Goal: Task Accomplishment & Management: Manage account settings

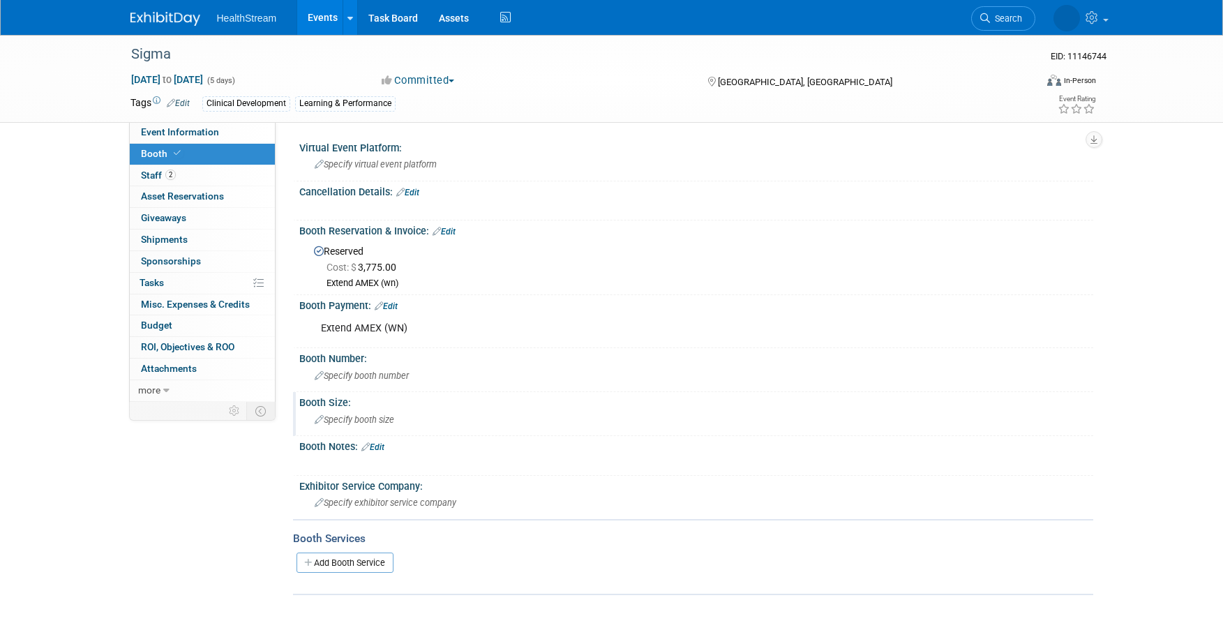
click at [387, 422] on span "Specify booth size" at bounding box center [355, 420] width 80 height 10
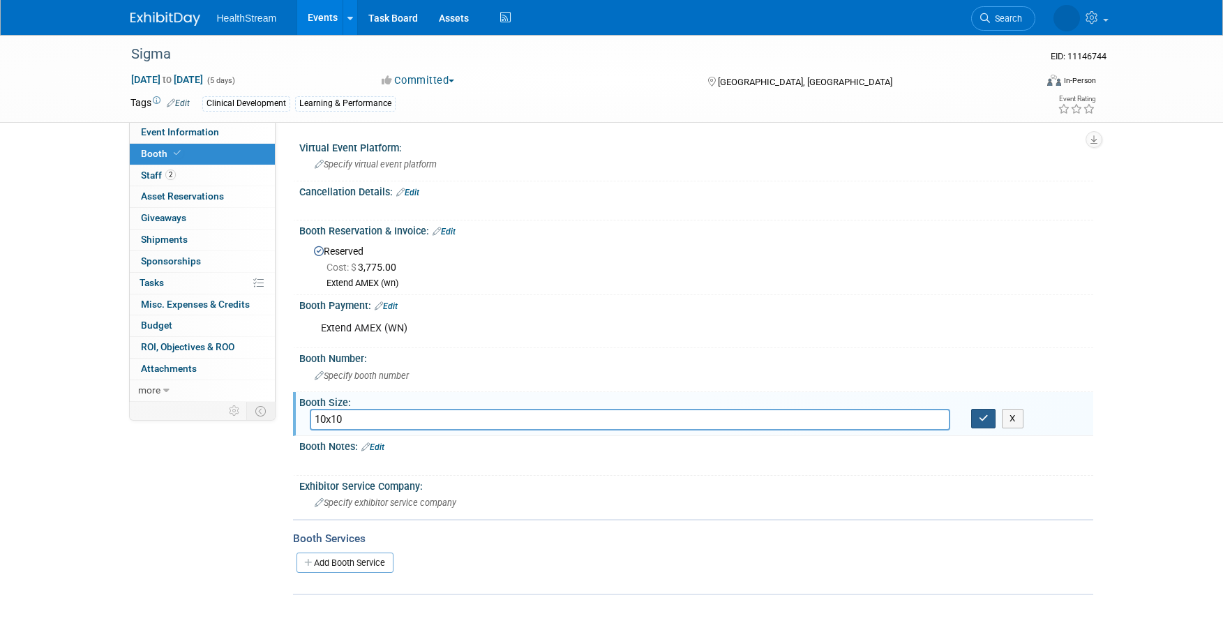
type input "10x10"
click at [976, 423] on button "button" at bounding box center [983, 419] width 25 height 20
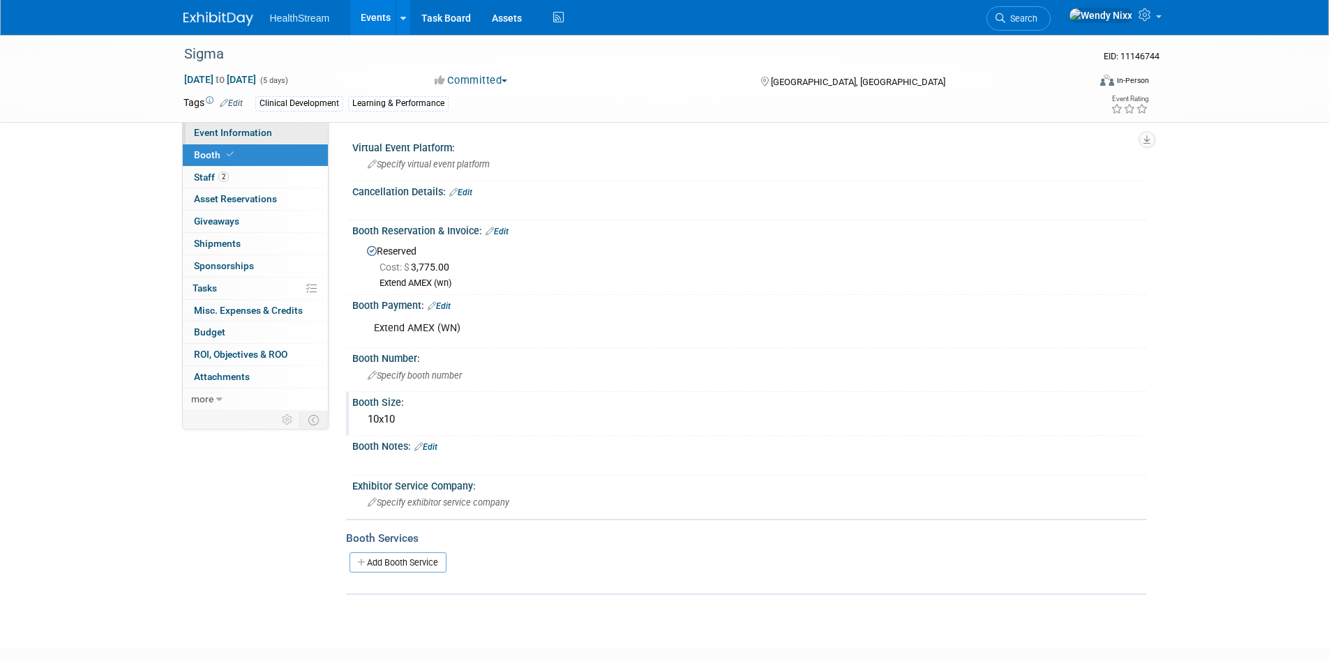
click at [253, 133] on span "Event Information" at bounding box center [233, 132] width 78 height 11
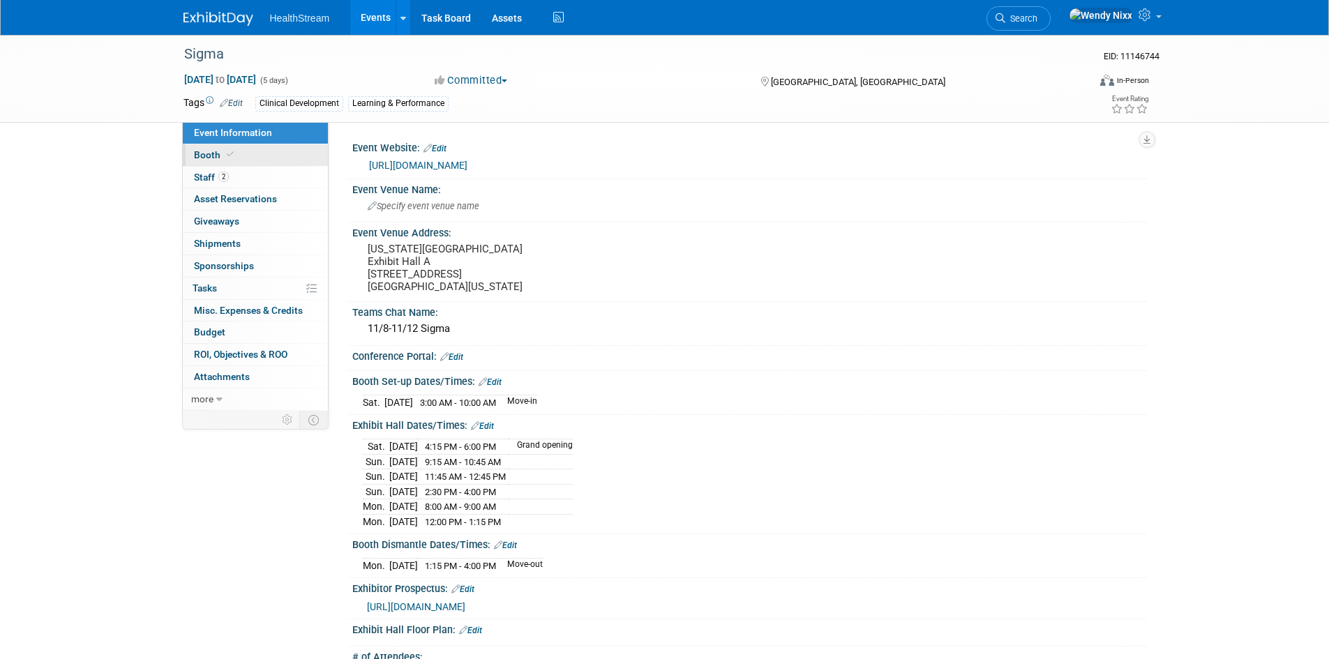
click at [214, 156] on span "Booth" at bounding box center [215, 154] width 43 height 11
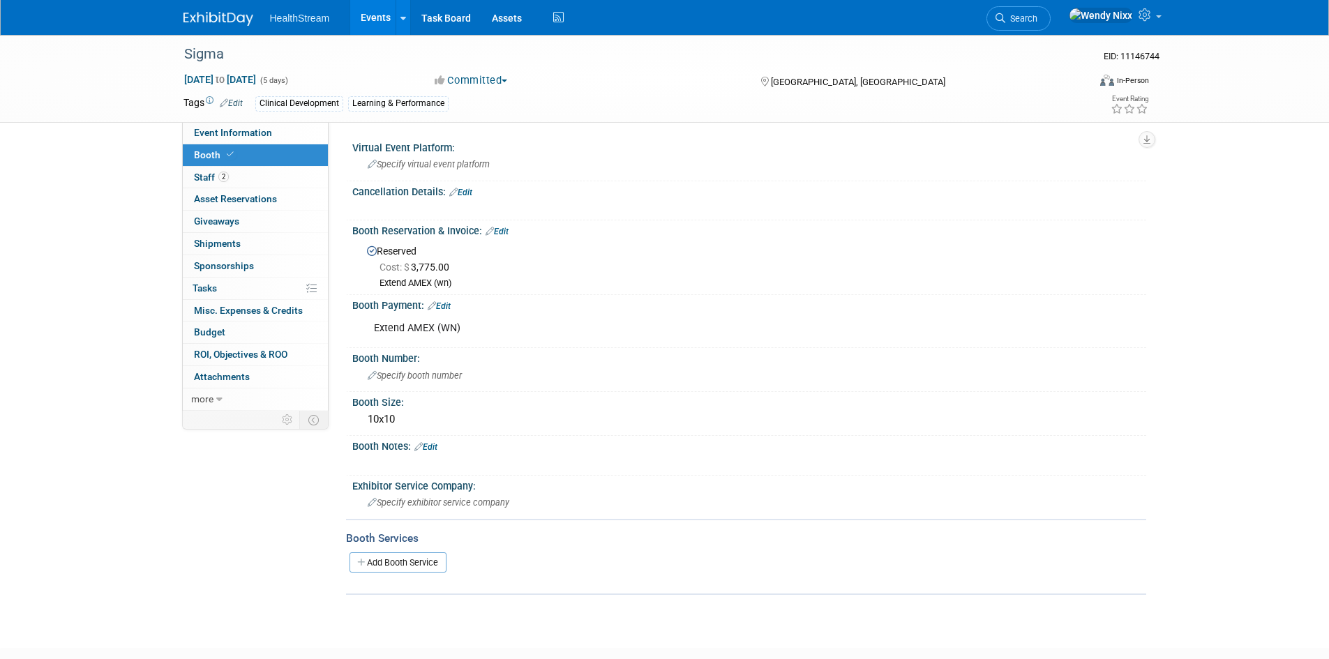
click at [507, 230] on link "Edit" at bounding box center [497, 232] width 23 height 10
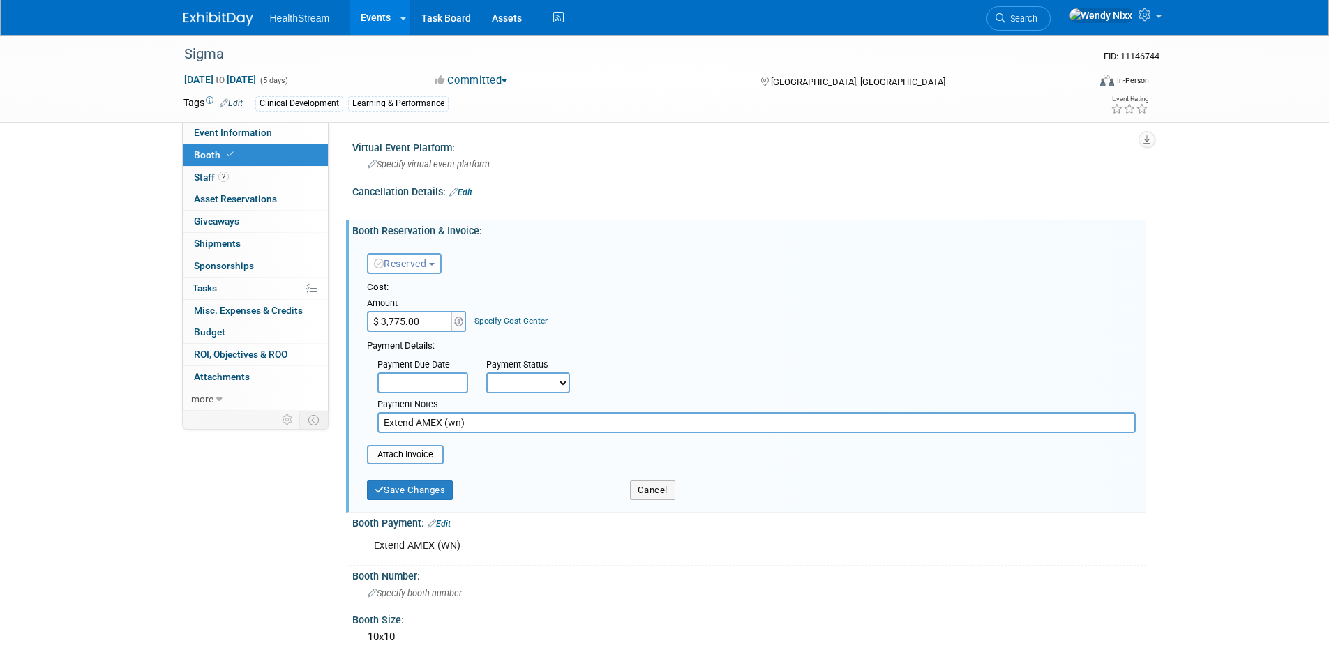
drag, startPoint x: 479, startPoint y: 426, endPoint x: 375, endPoint y: 422, distance: 103.3
click at [375, 422] on div "Payment Notes Extend AMEX (wn)" at bounding box center [756, 414] width 779 height 40
type input "Confirmation ID 1373114970"
click at [418, 491] on button "Save Changes" at bounding box center [410, 491] width 87 height 20
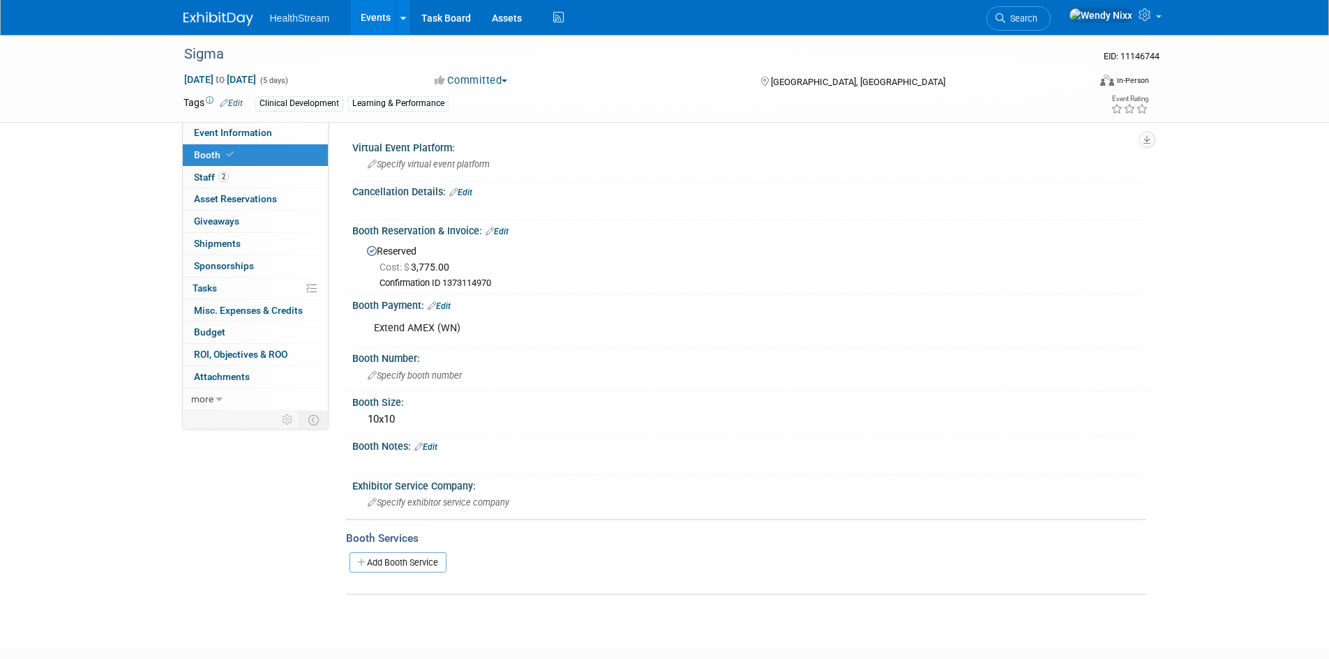
click at [449, 310] on link "Edit" at bounding box center [439, 306] width 23 height 10
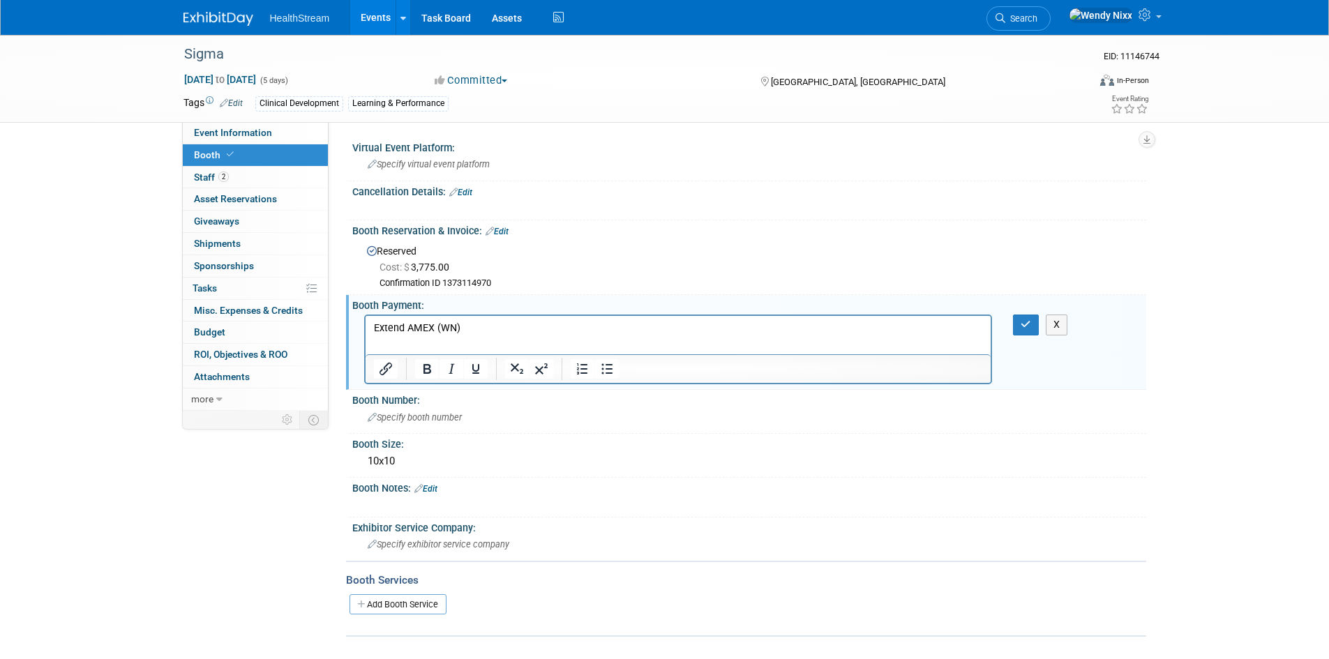
click at [463, 330] on p "Extend AMEX (WN)" at bounding box center [678, 329] width 610 height 14
drag, startPoint x: 1022, startPoint y: 321, endPoint x: 993, endPoint y: 330, distance: 30.0
click at [1021, 321] on icon "button" at bounding box center [1026, 325] width 10 height 10
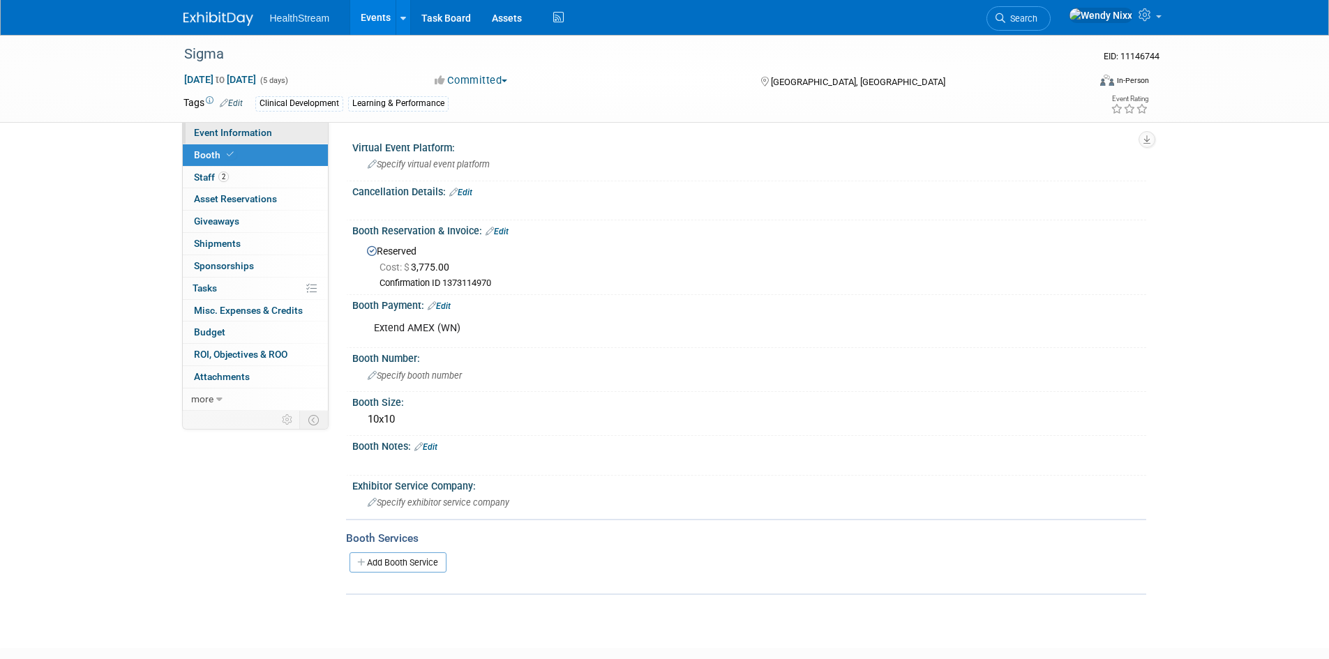
click at [212, 135] on span "Event Information" at bounding box center [233, 132] width 78 height 11
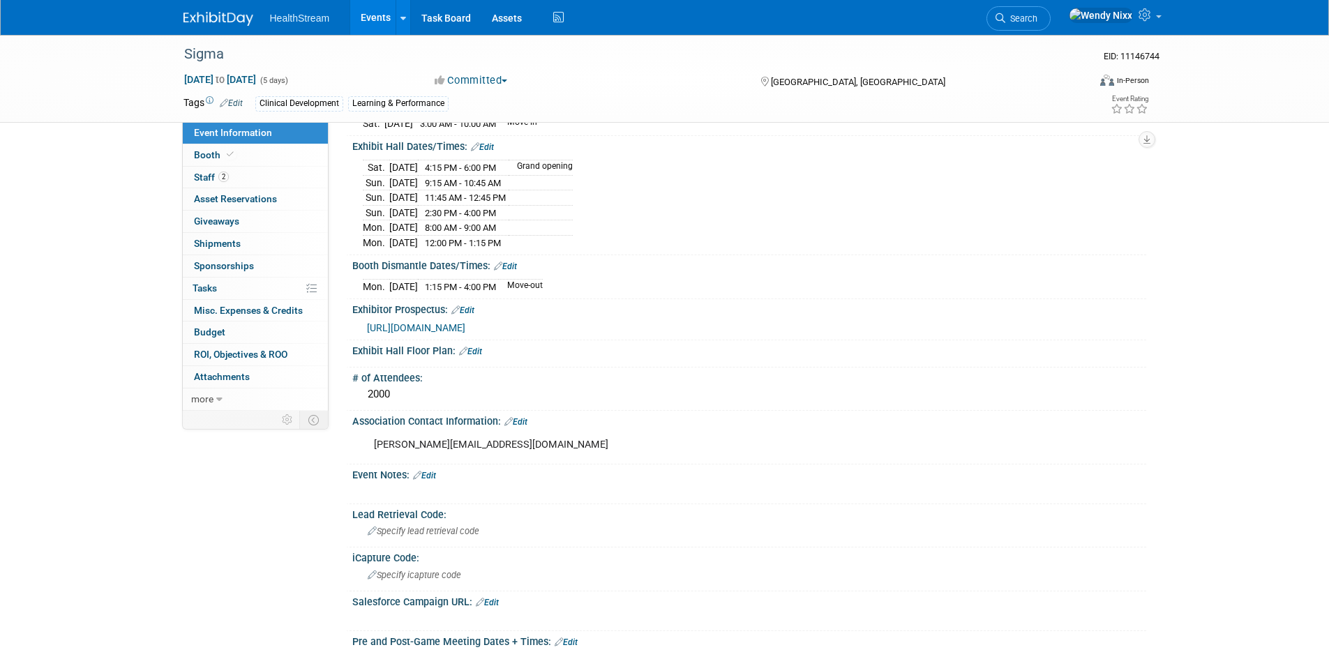
scroll to position [349, 0]
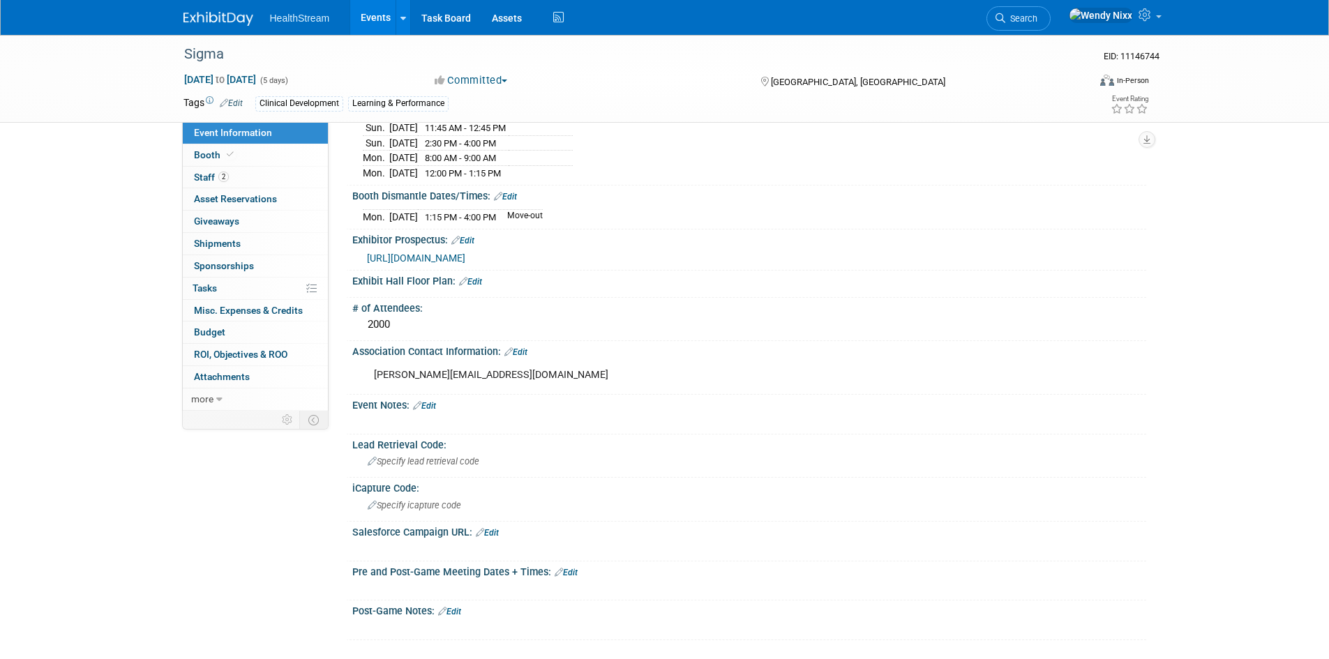
click at [524, 350] on link "Edit" at bounding box center [516, 353] width 23 height 10
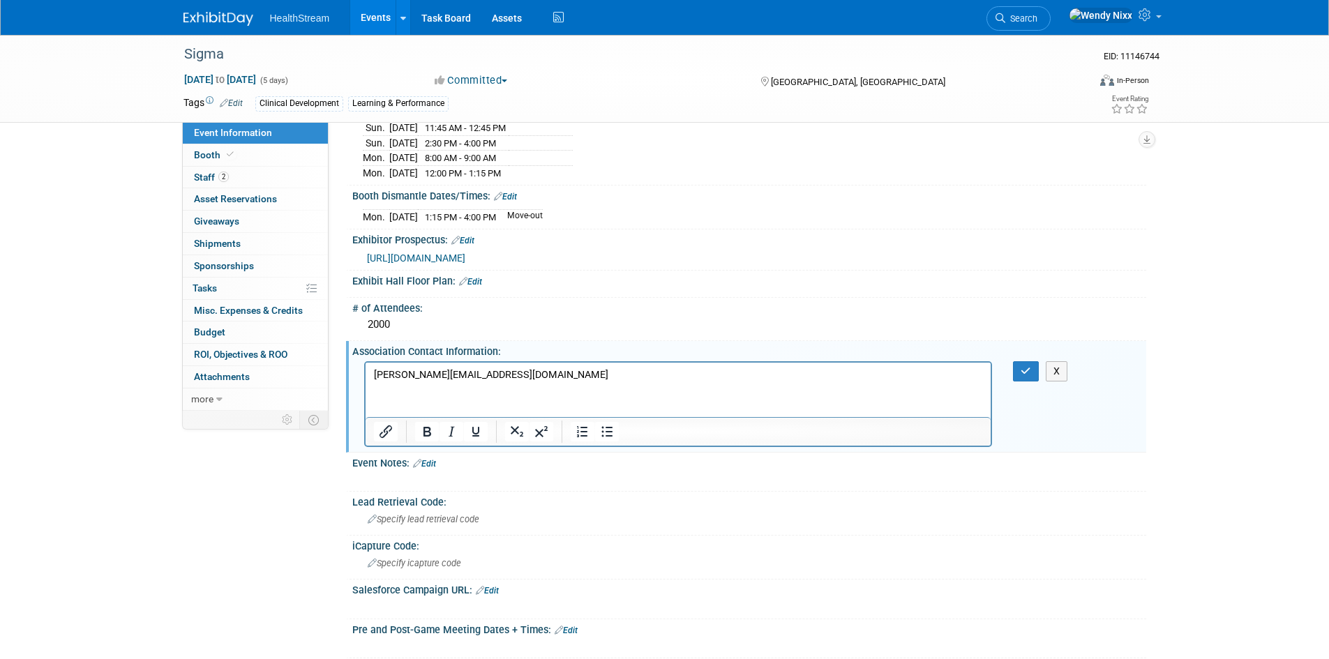
scroll to position [0, 0]
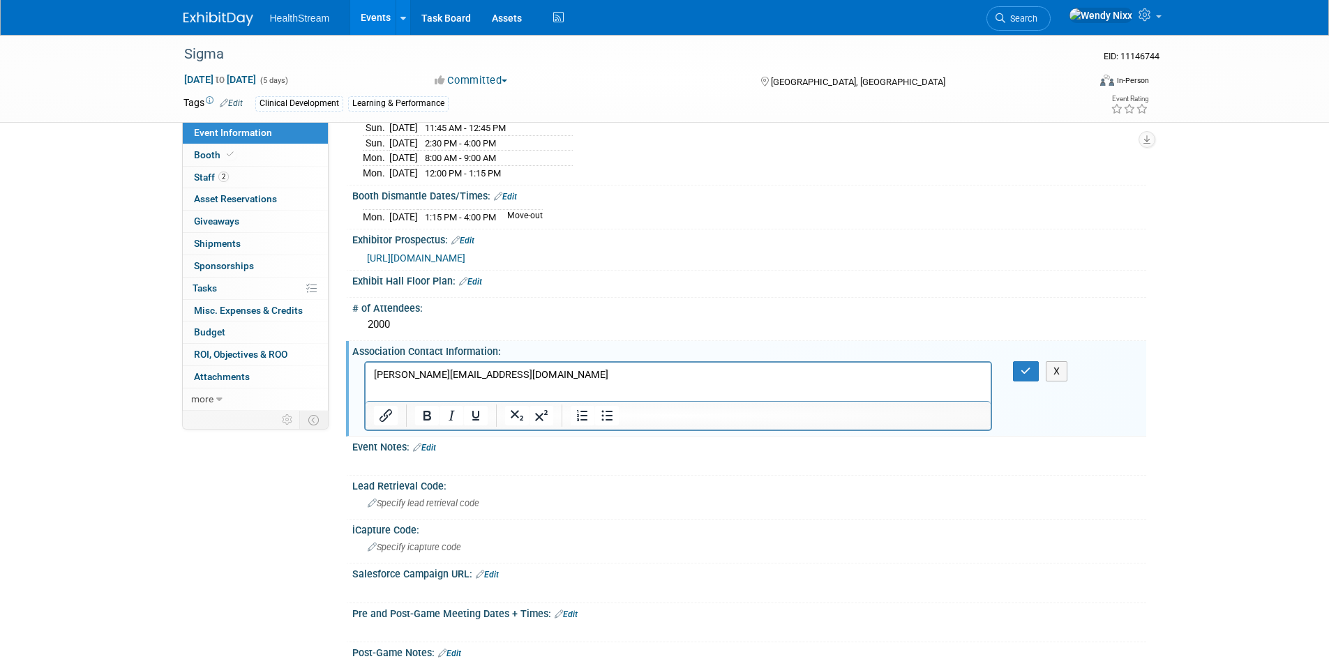
click at [509, 375] on p "[PERSON_NAME][EMAIL_ADDRESS][DOMAIN_NAME]" at bounding box center [678, 375] width 610 height 14
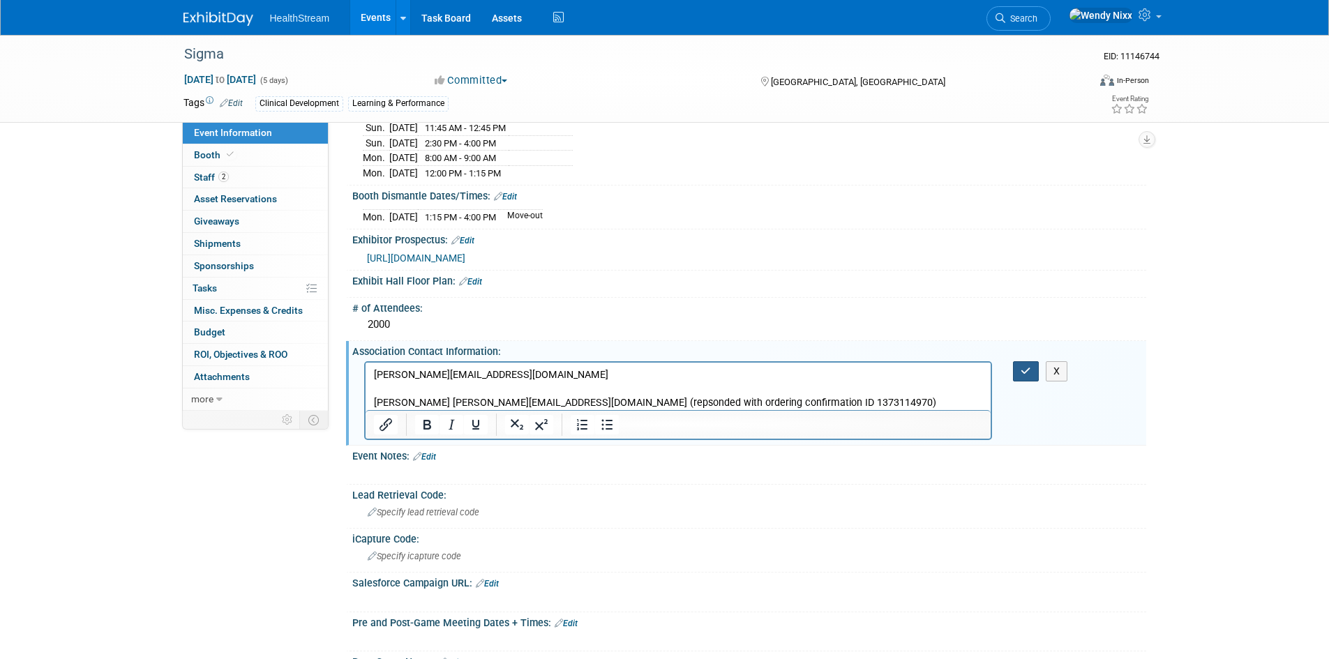
click at [1023, 366] on icon "button" at bounding box center [1026, 371] width 10 height 10
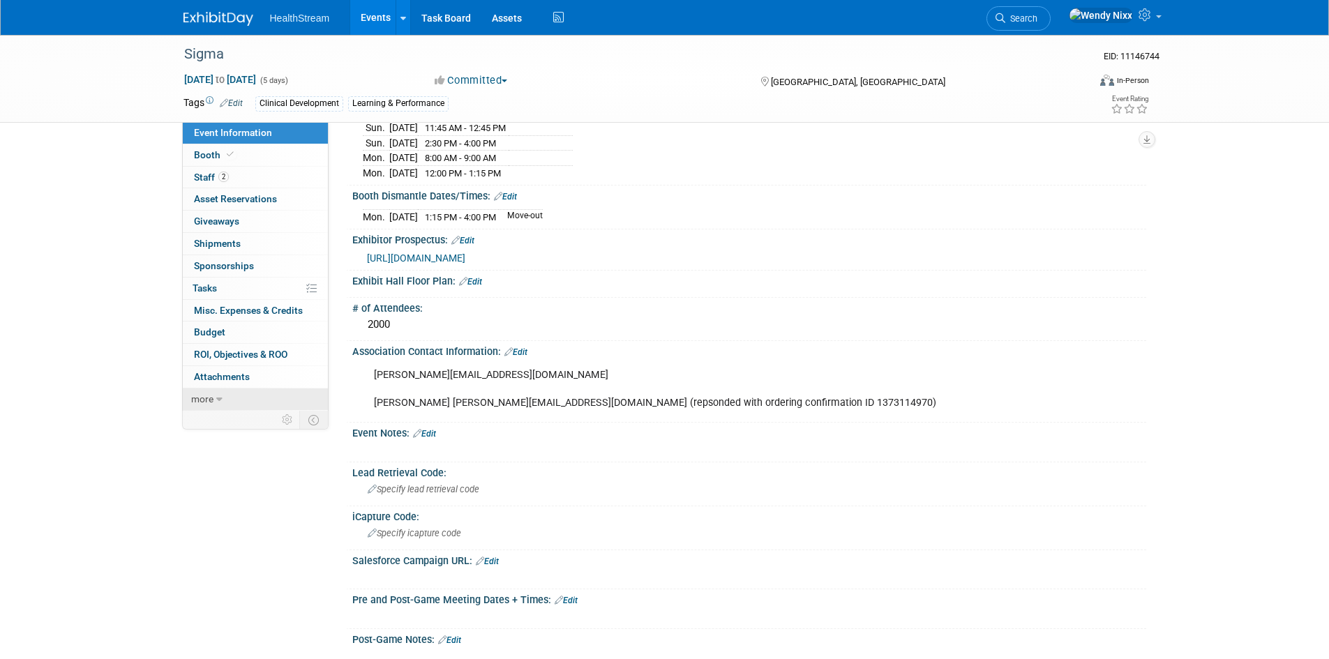
click at [218, 400] on icon at bounding box center [219, 400] width 6 height 10
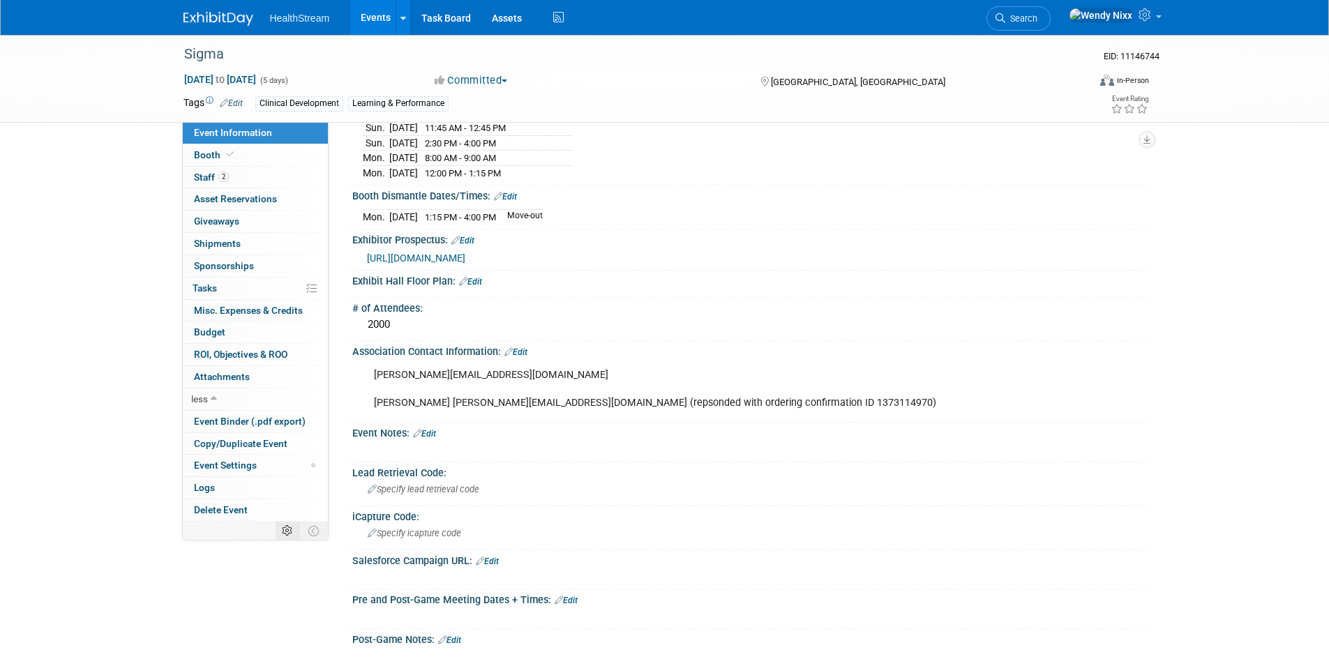
click at [285, 535] on icon at bounding box center [287, 531] width 10 height 10
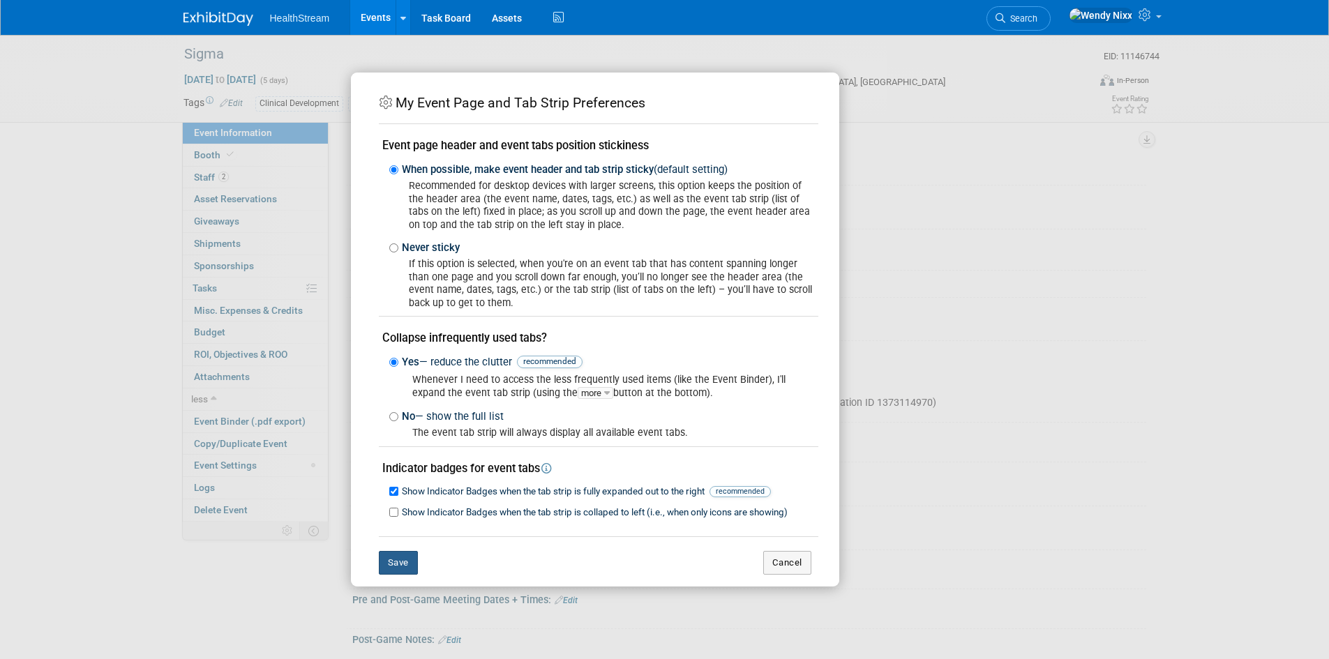
click at [407, 562] on button "Save" at bounding box center [398, 563] width 39 height 24
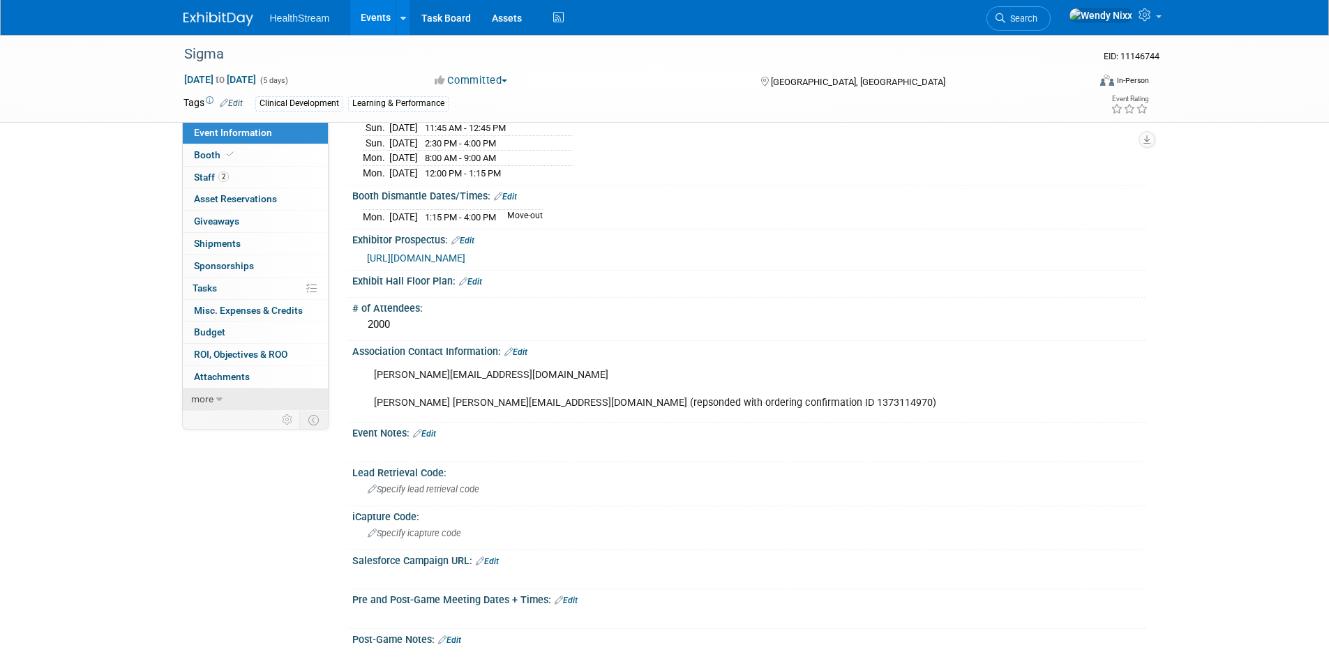
click at [211, 398] on span "more" at bounding box center [202, 399] width 22 height 11
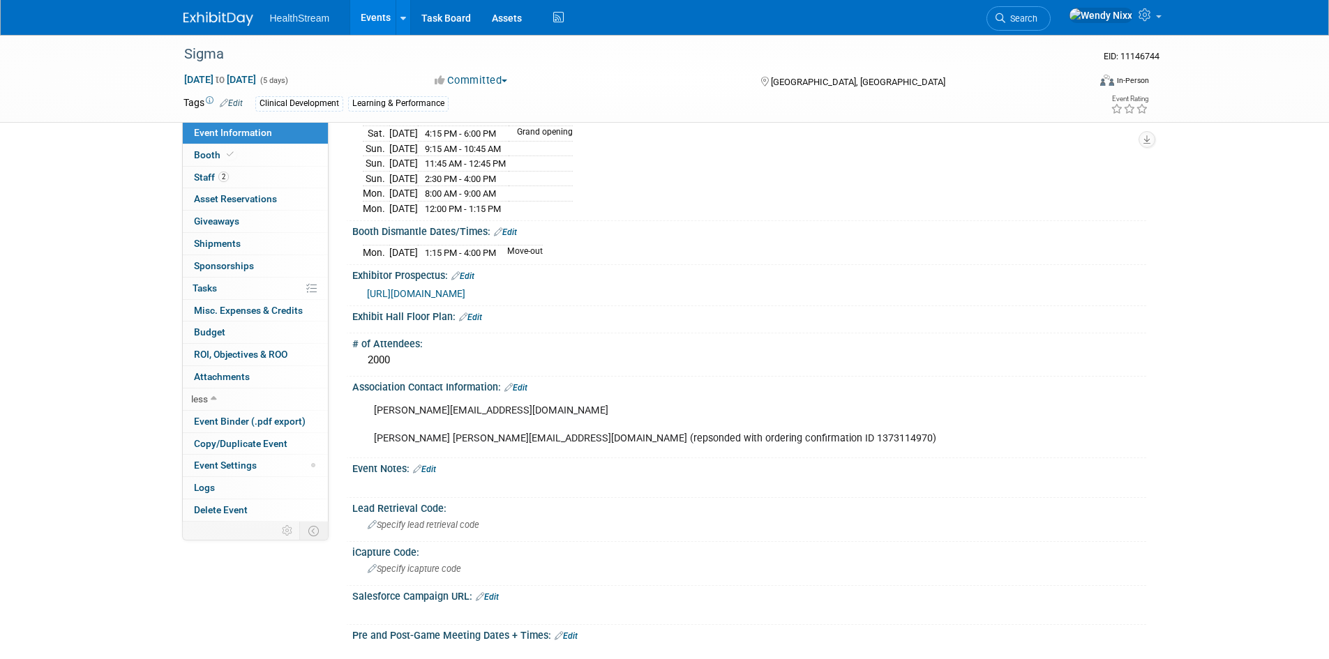
scroll to position [349, 0]
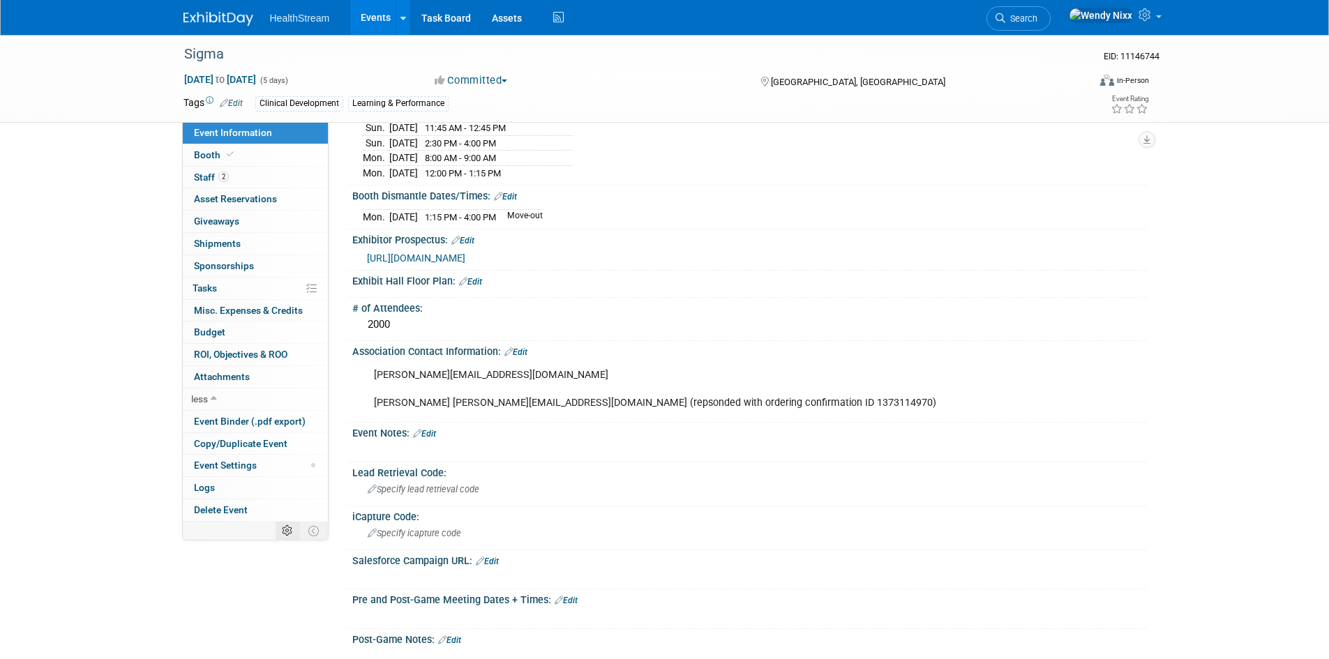
click at [283, 534] on icon at bounding box center [287, 531] width 10 height 10
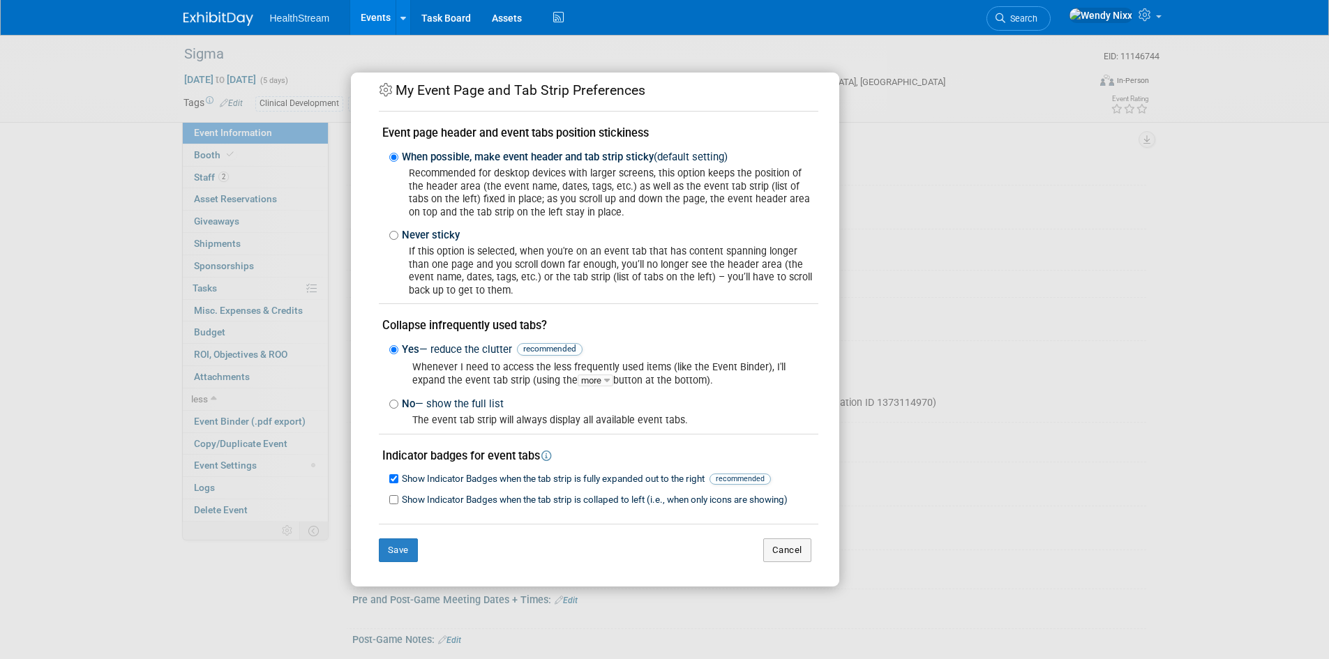
scroll to position [16, 0]
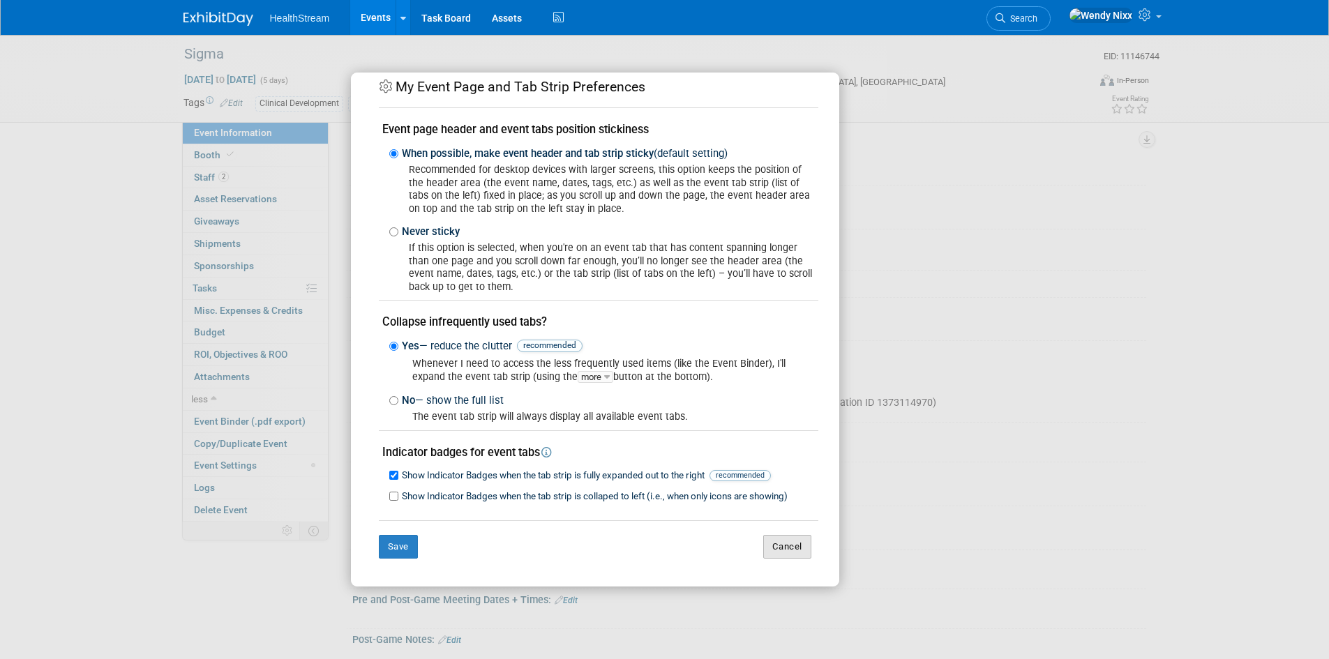
click at [778, 556] on button "Cancel" at bounding box center [787, 547] width 48 height 24
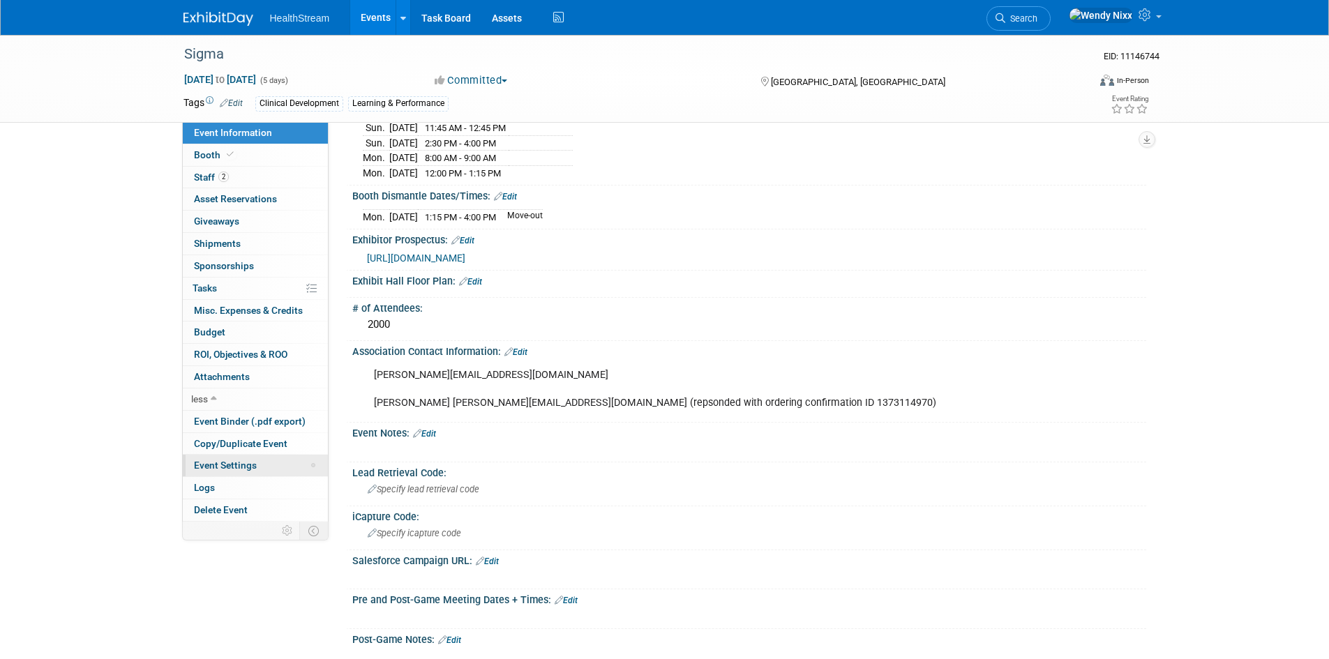
click at [230, 460] on span "Event Settings" at bounding box center [225, 465] width 63 height 11
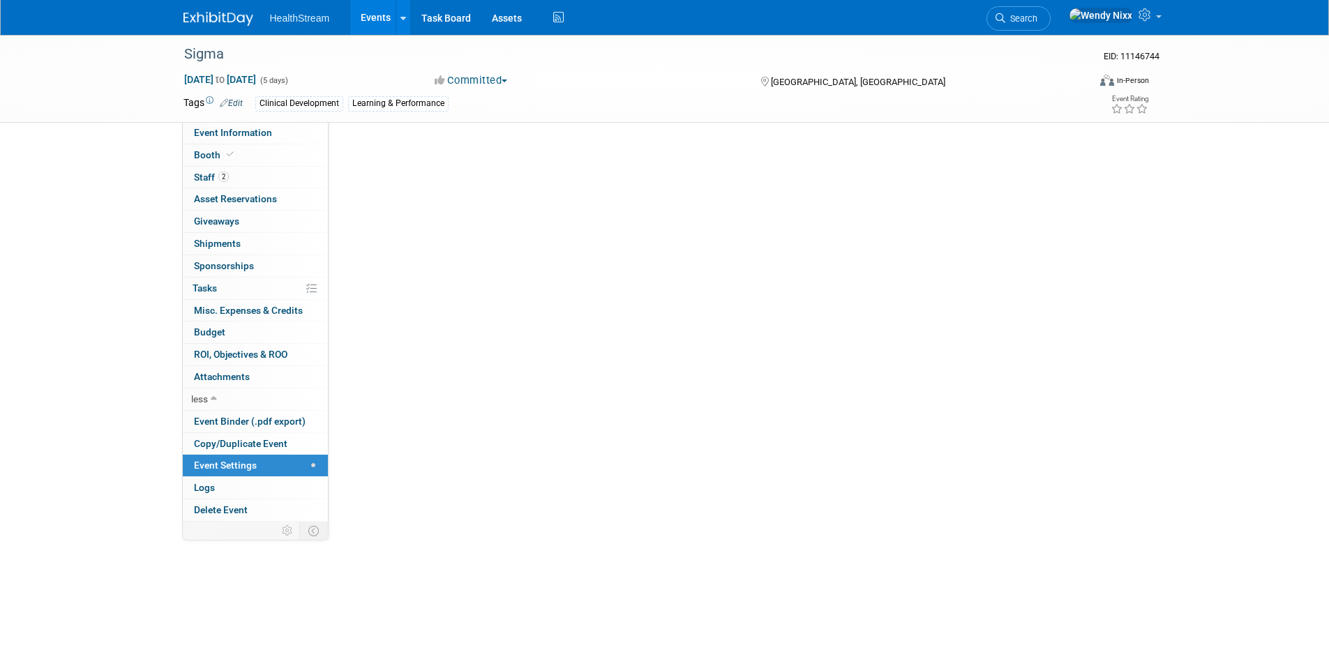
scroll to position [0, 0]
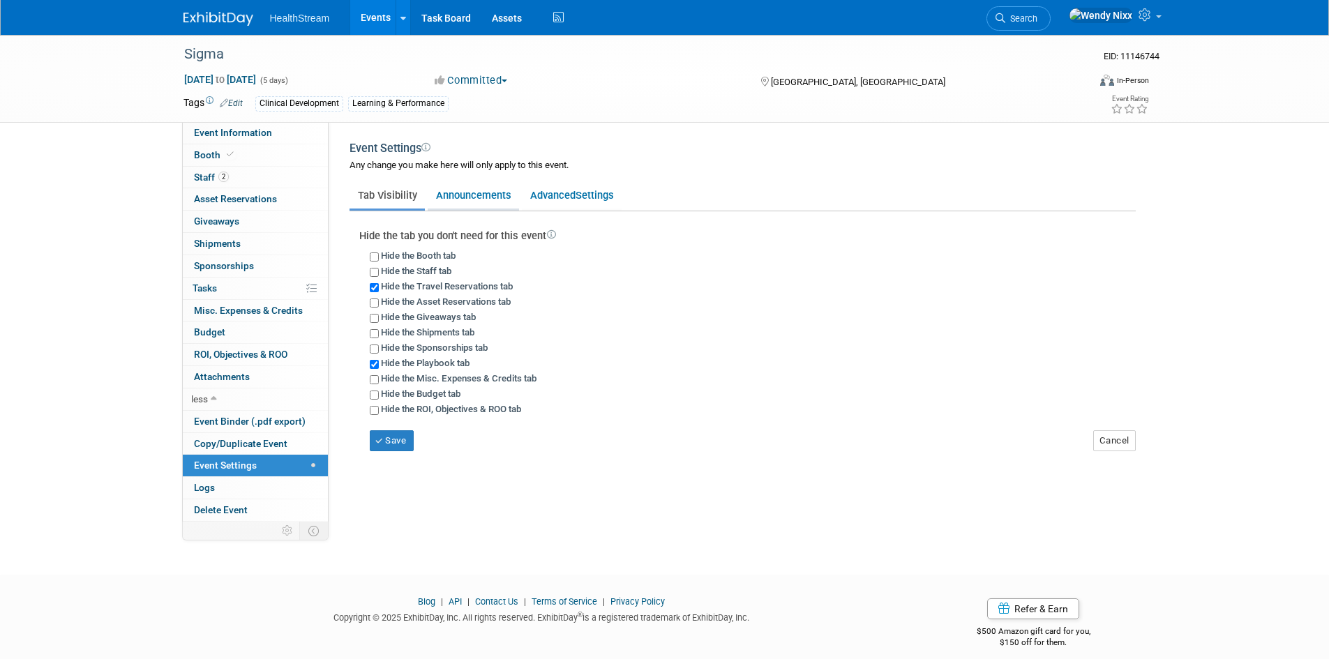
click at [463, 196] on link "Announcements" at bounding box center [473, 195] width 91 height 27
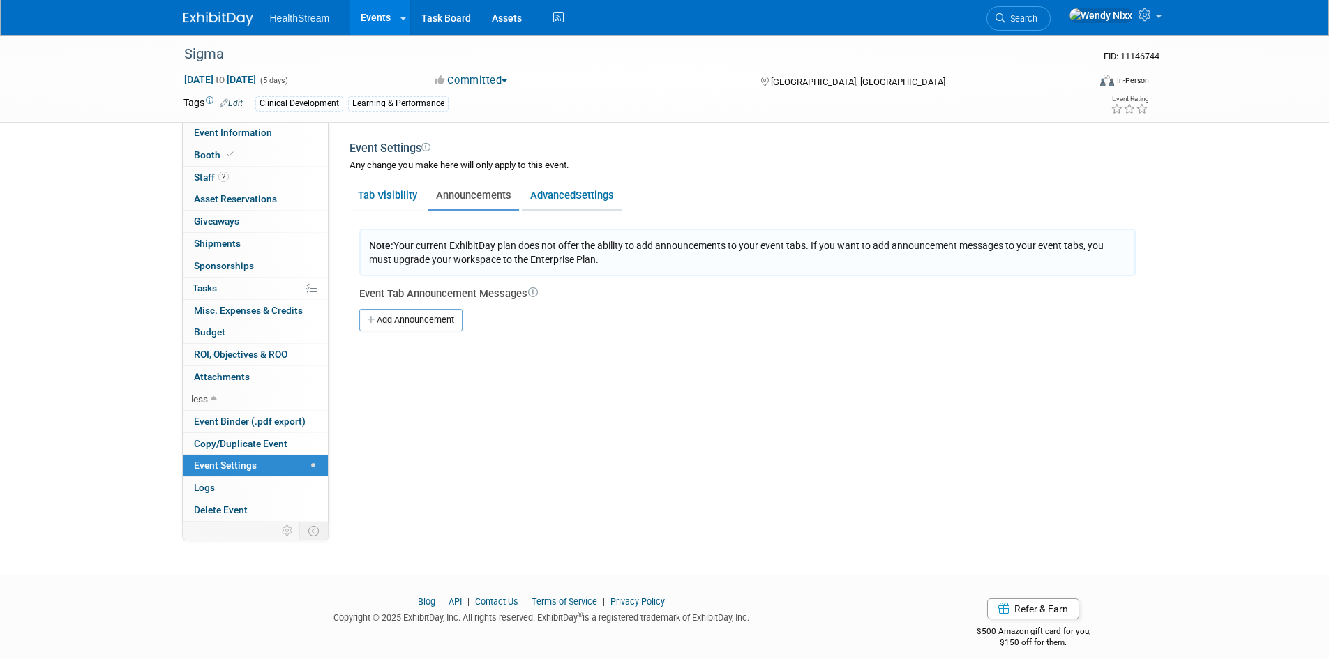
click at [576, 189] on span "Settings" at bounding box center [595, 195] width 38 height 13
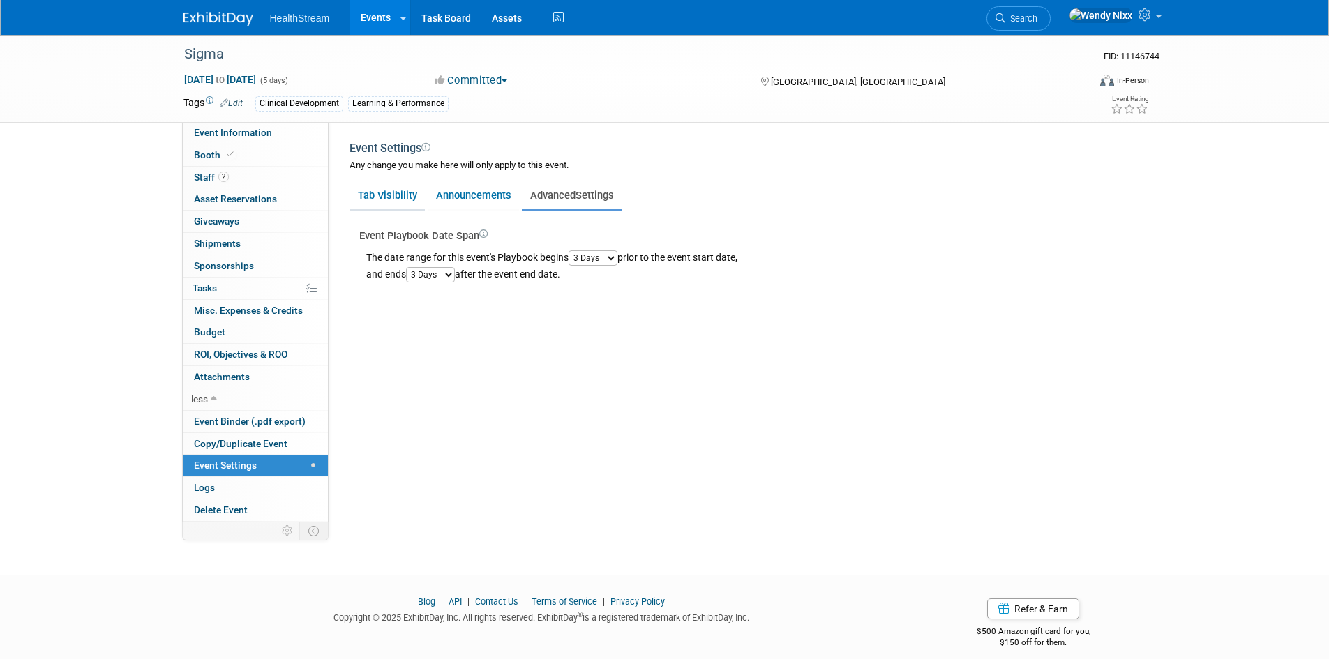
click at [386, 197] on link "Tab Visibility" at bounding box center [387, 195] width 75 height 27
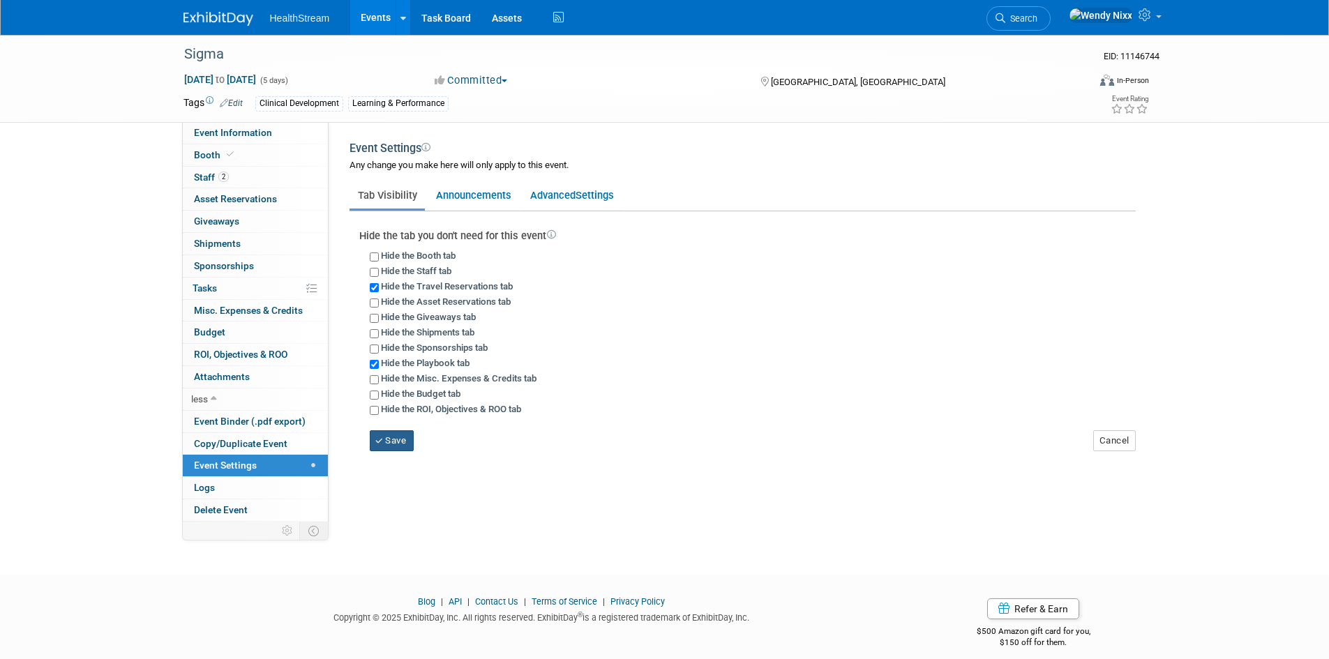
click at [396, 442] on button "Save" at bounding box center [392, 441] width 45 height 21
click at [211, 154] on span "Booth" at bounding box center [215, 154] width 43 height 11
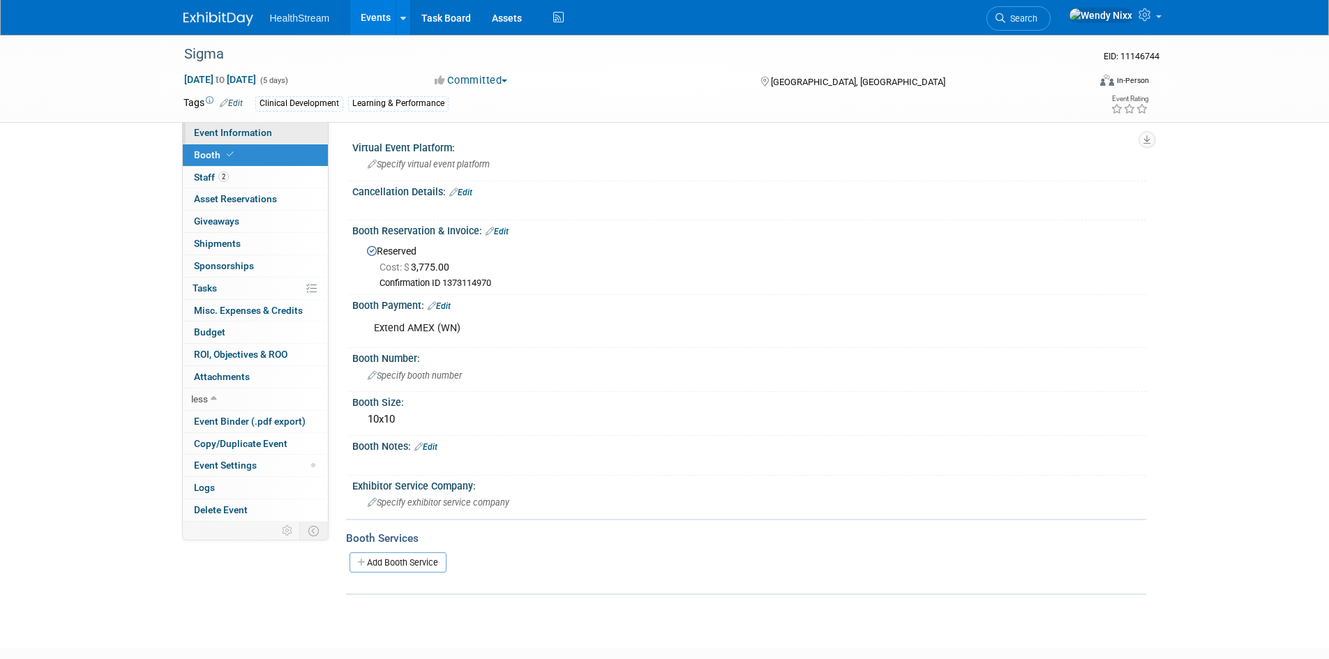
click at [245, 130] on span "Event Information" at bounding box center [233, 132] width 78 height 11
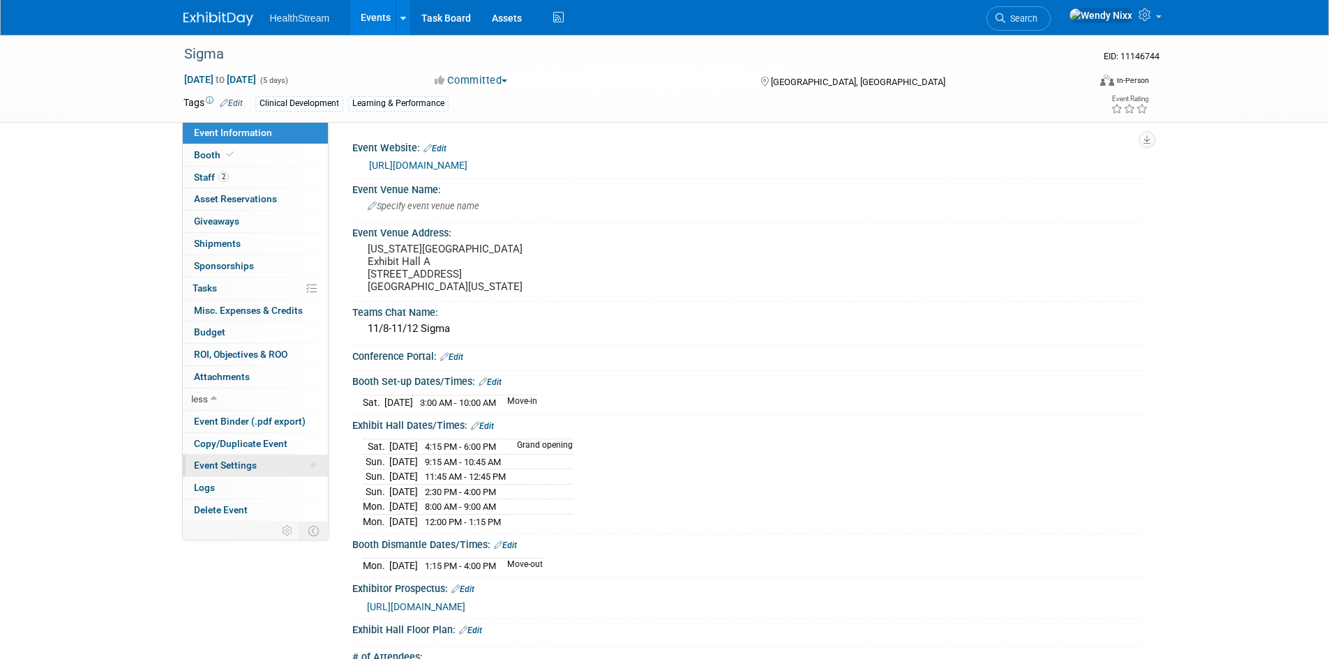
click at [312, 461] on link "Event Settings" at bounding box center [255, 466] width 145 height 22
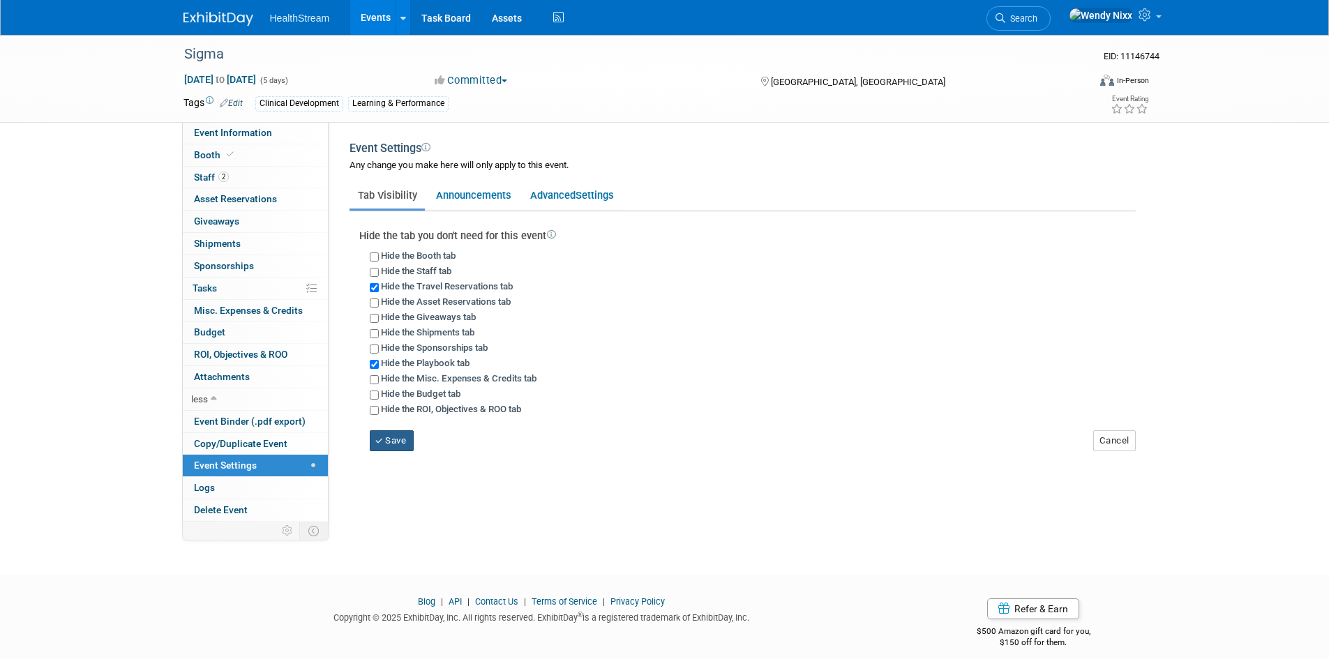
click at [390, 438] on button "Save" at bounding box center [392, 441] width 45 height 21
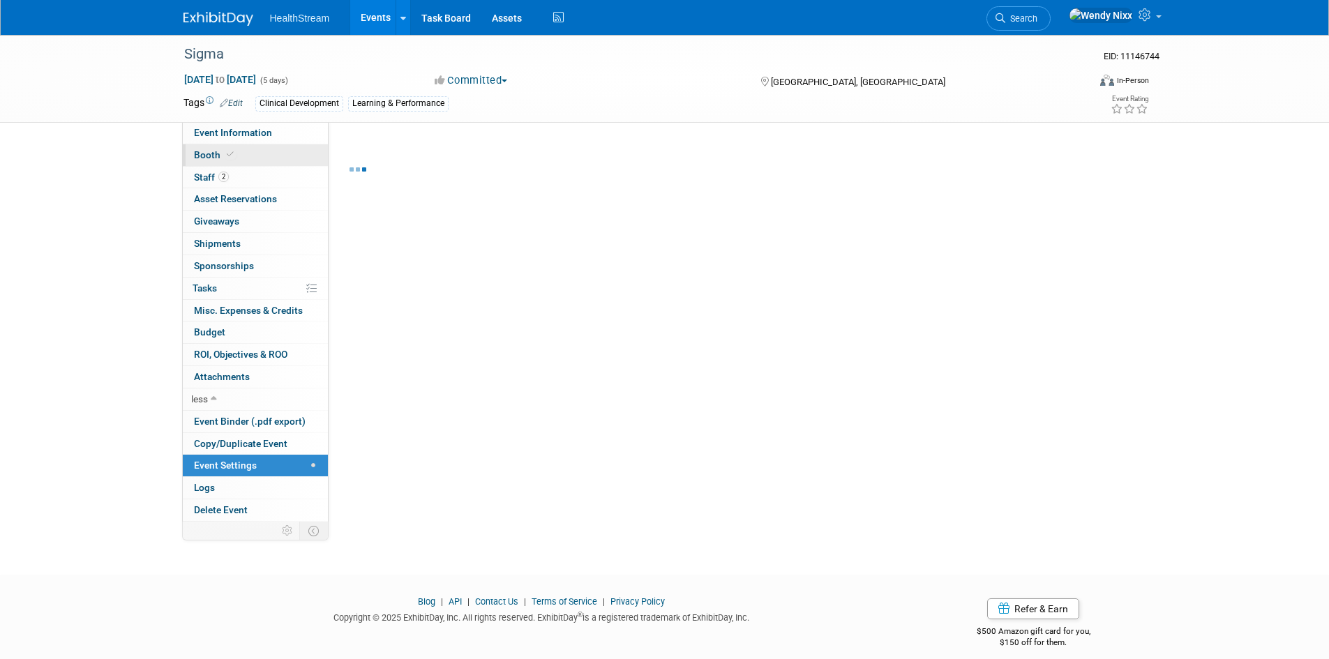
click at [206, 155] on span "Booth" at bounding box center [215, 154] width 43 height 11
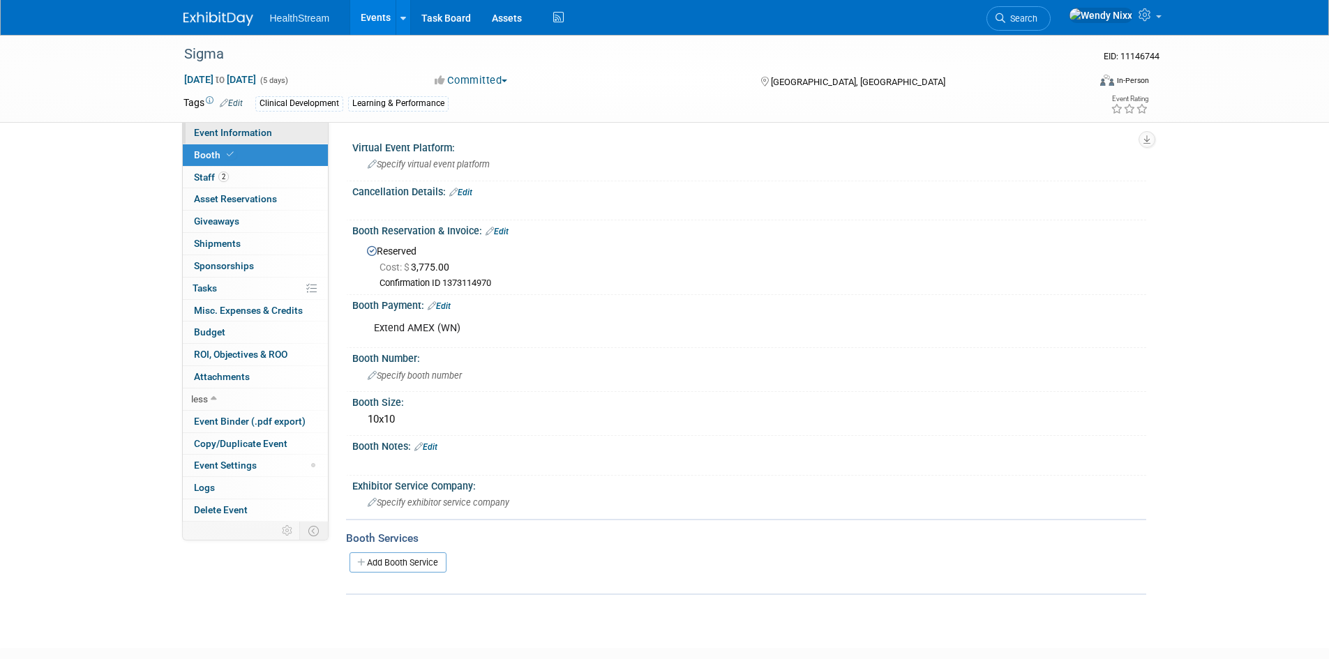
click at [221, 129] on span "Event Information" at bounding box center [233, 132] width 78 height 11
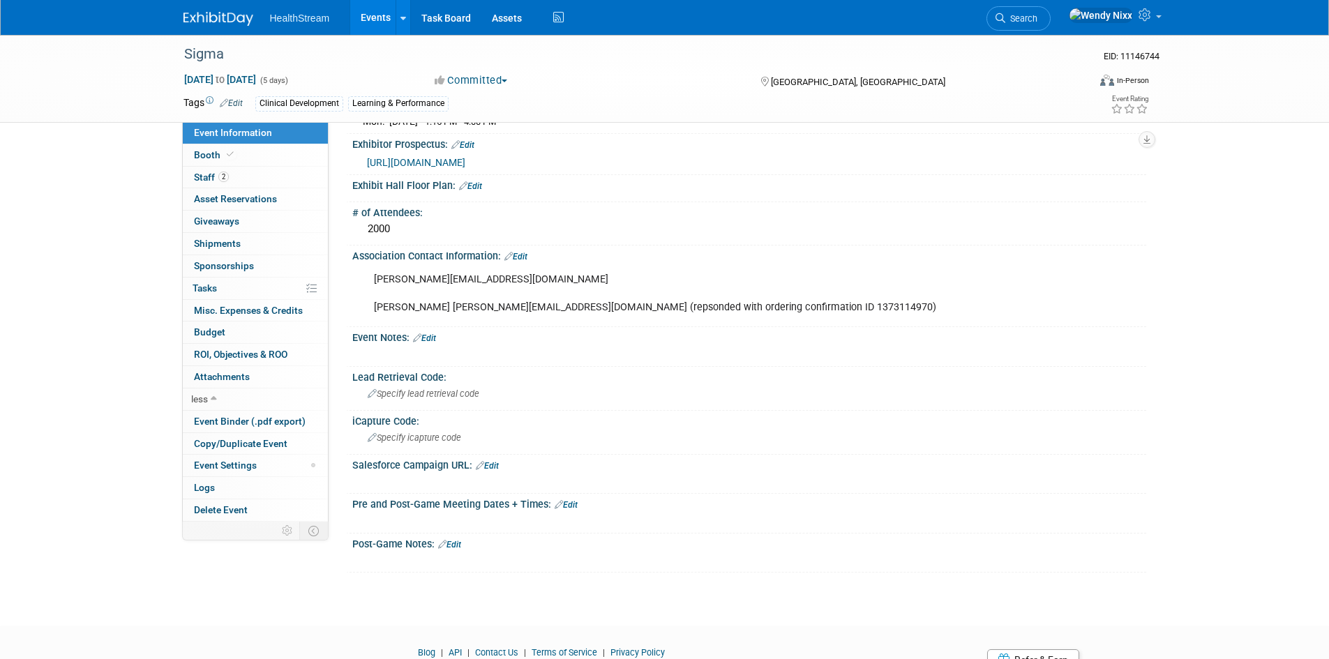
scroll to position [488, 0]
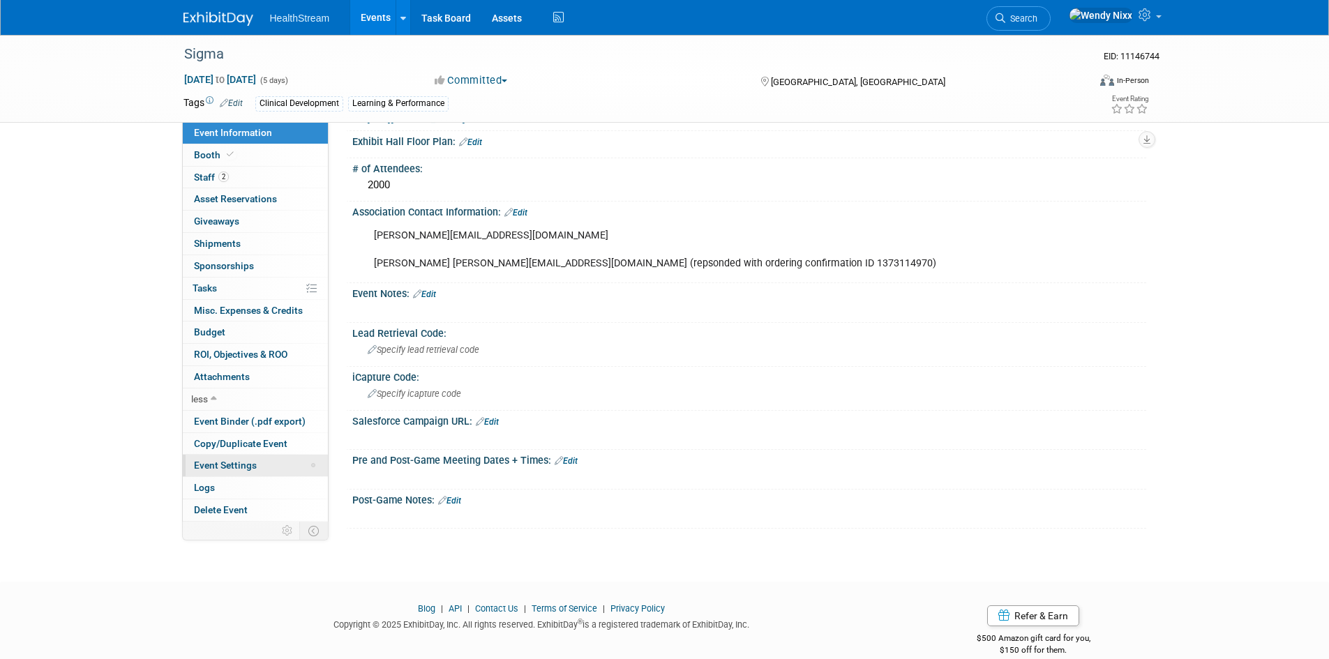
click at [312, 465] on span at bounding box center [313, 465] width 4 height 4
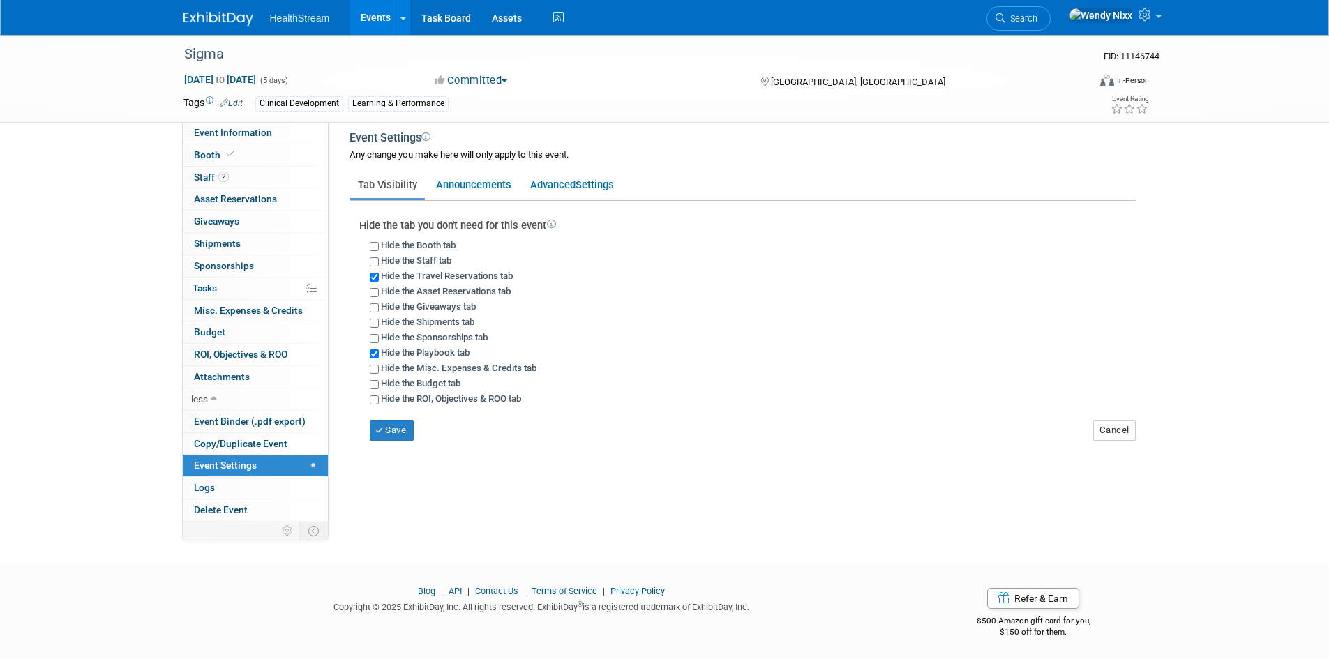
scroll to position [13, 0]
click at [392, 426] on button "Save" at bounding box center [392, 427] width 45 height 21
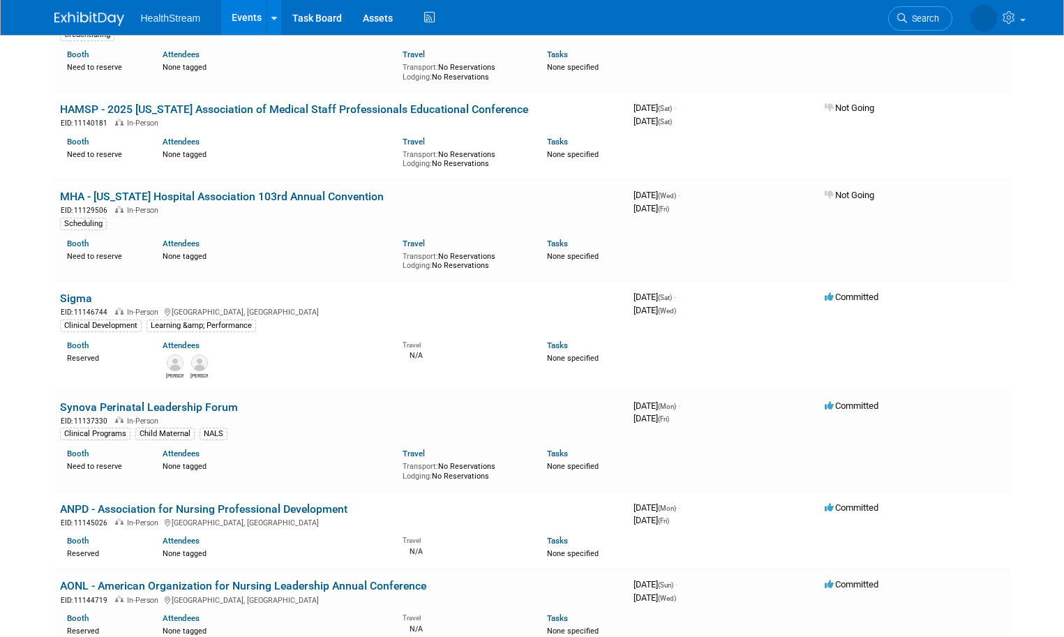
scroll to position [1117, 0]
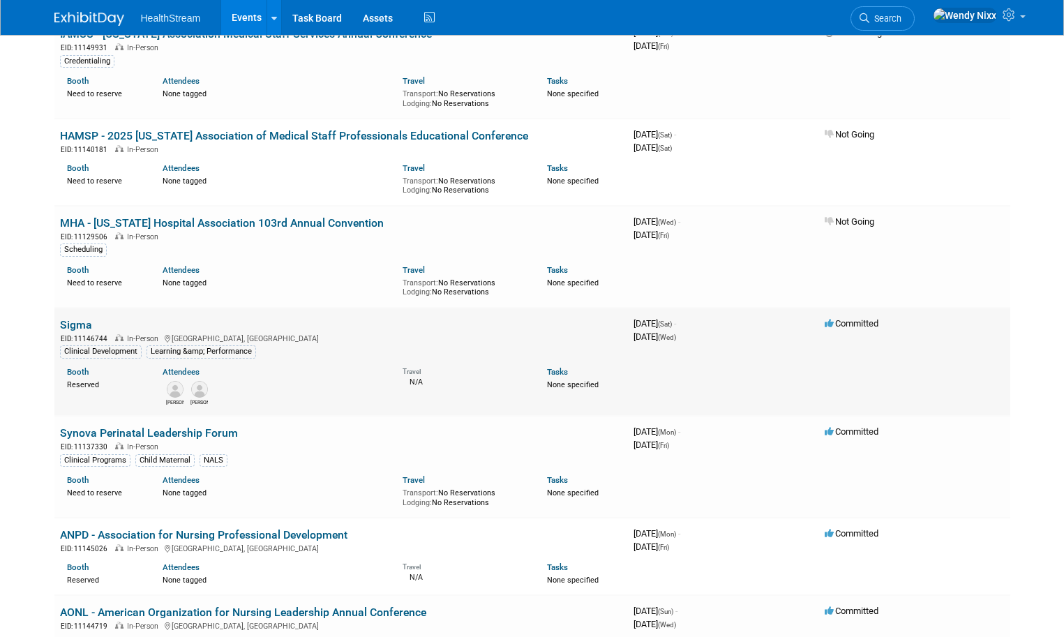
click at [73, 318] on link "Sigma" at bounding box center [76, 324] width 32 height 13
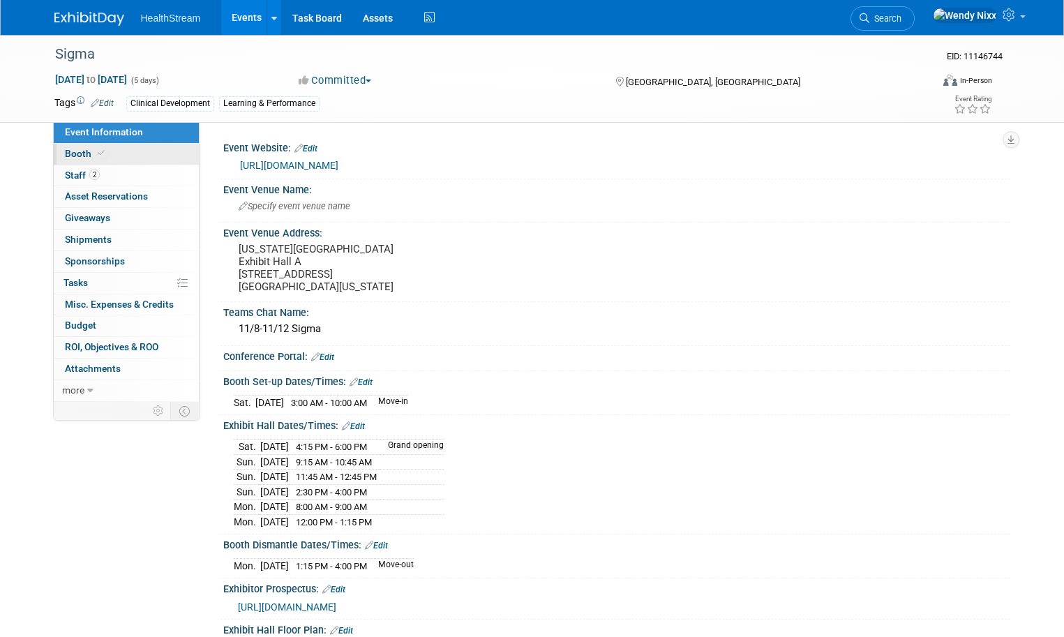
click at [72, 155] on span "Booth" at bounding box center [86, 153] width 43 height 11
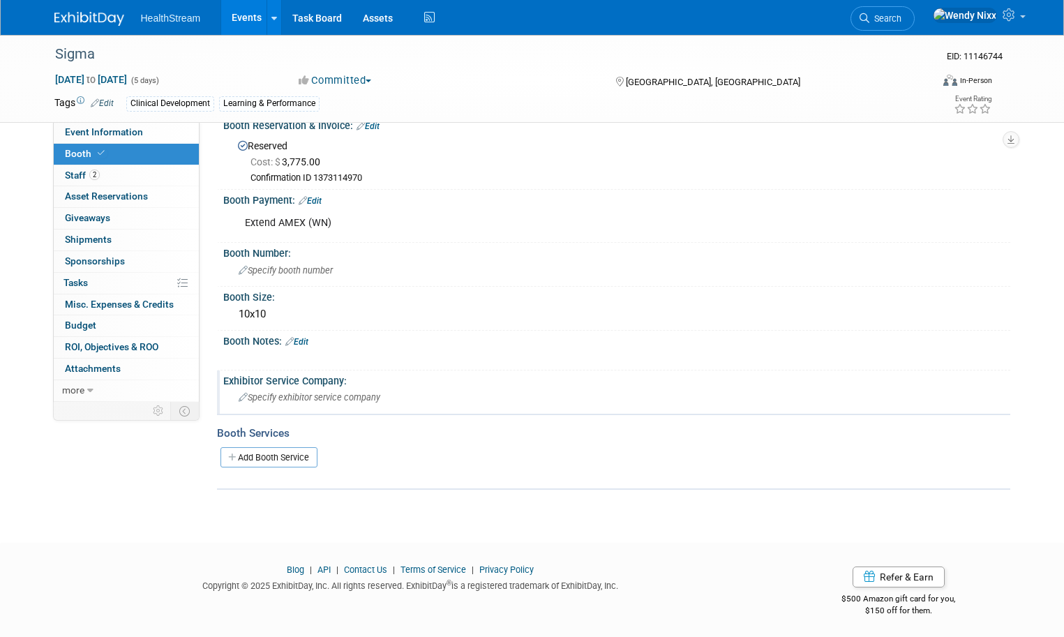
scroll to position [108, 0]
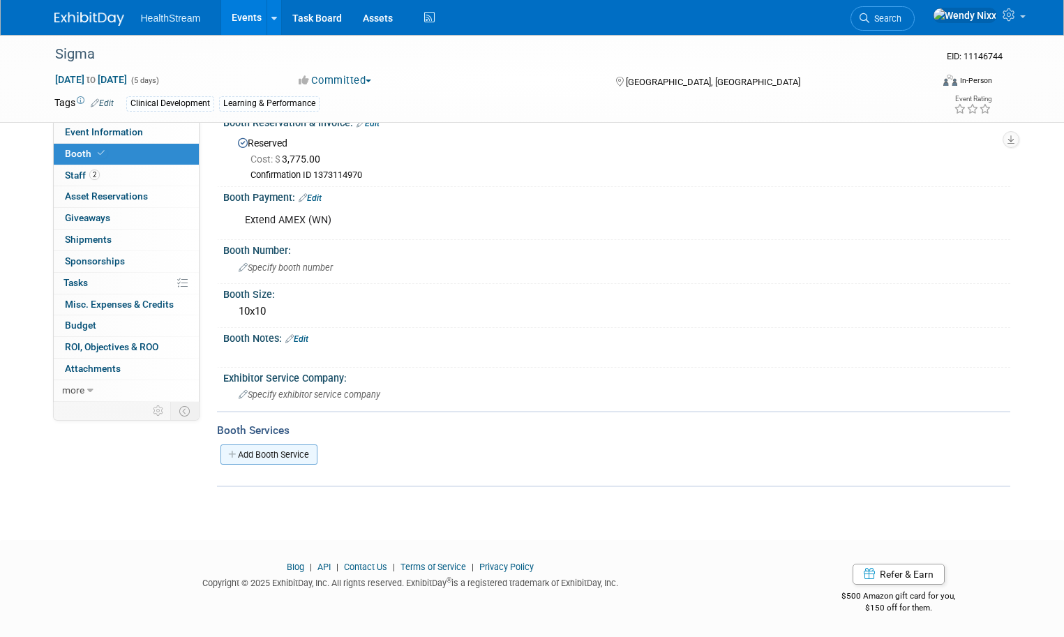
click at [275, 454] on link "Add Booth Service" at bounding box center [269, 455] width 97 height 20
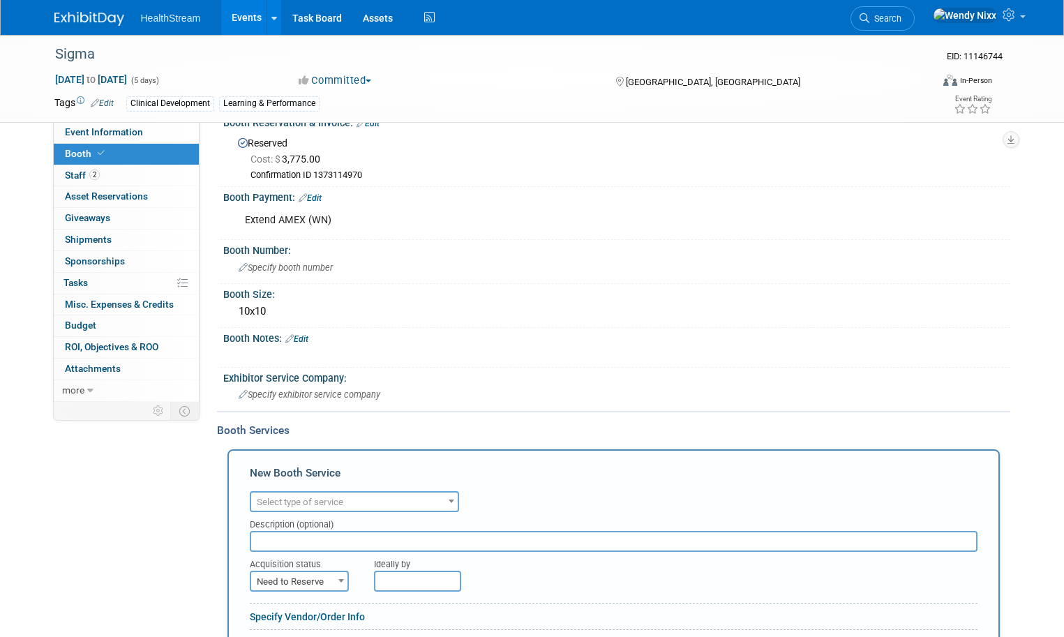
scroll to position [178, 0]
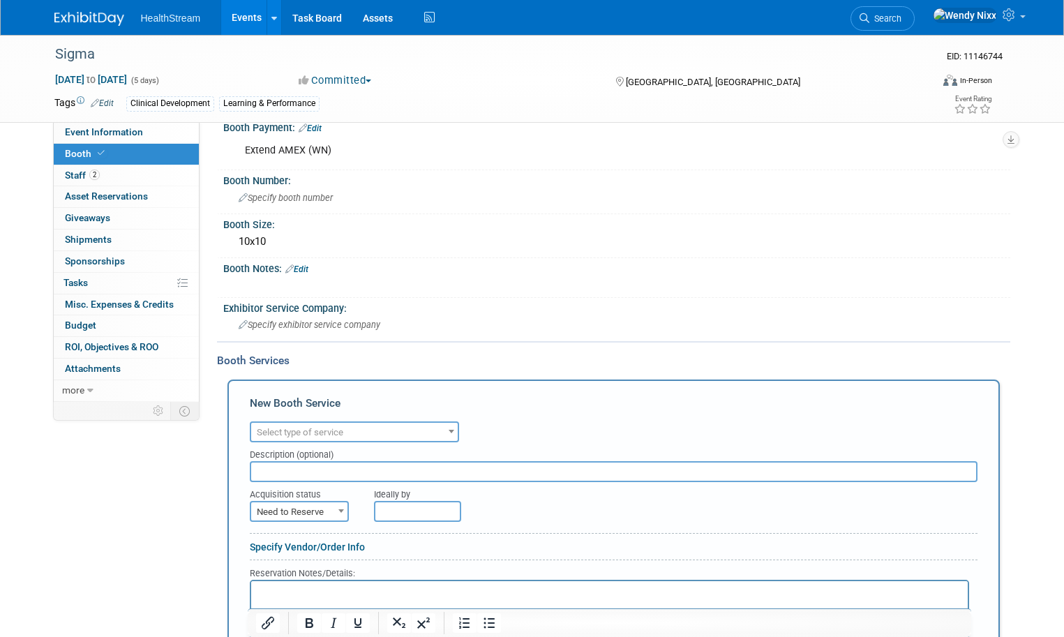
click at [326, 435] on span "Select type of service" at bounding box center [300, 432] width 87 height 10
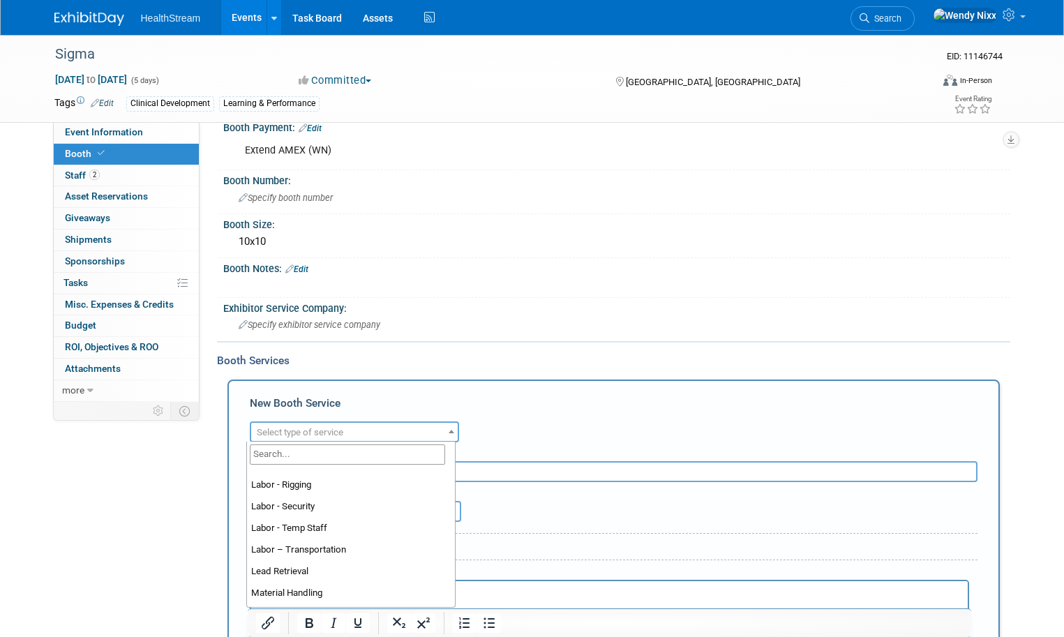
scroll to position [279, 0]
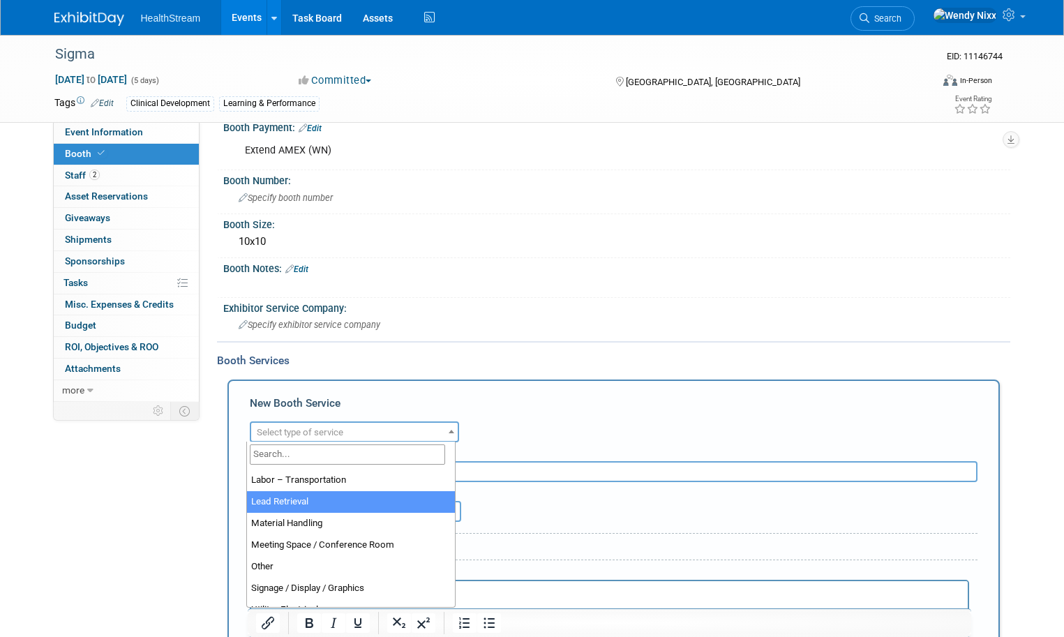
select select "7"
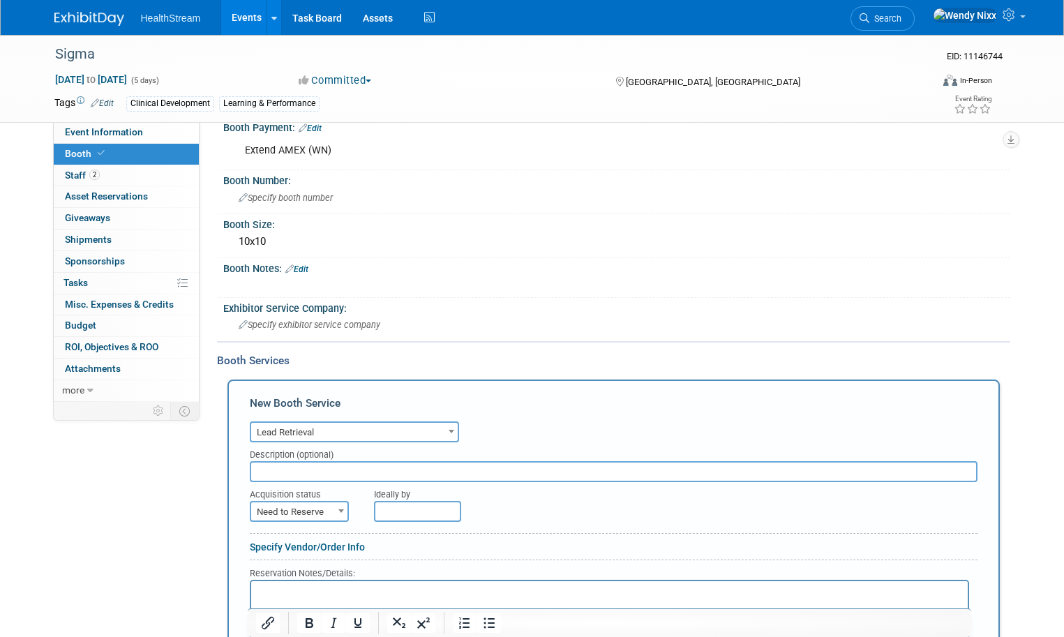
click at [289, 467] on input "text" at bounding box center [614, 471] width 728 height 21
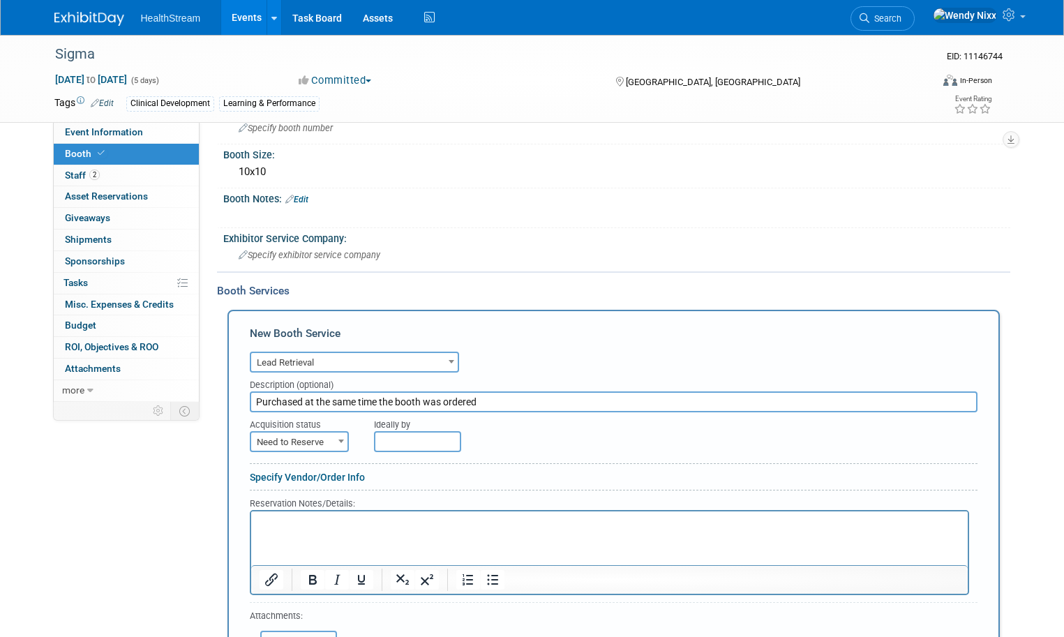
type input "Purchased at the same time the booth was ordered"
click at [334, 438] on span at bounding box center [341, 441] width 14 height 18
select select "2"
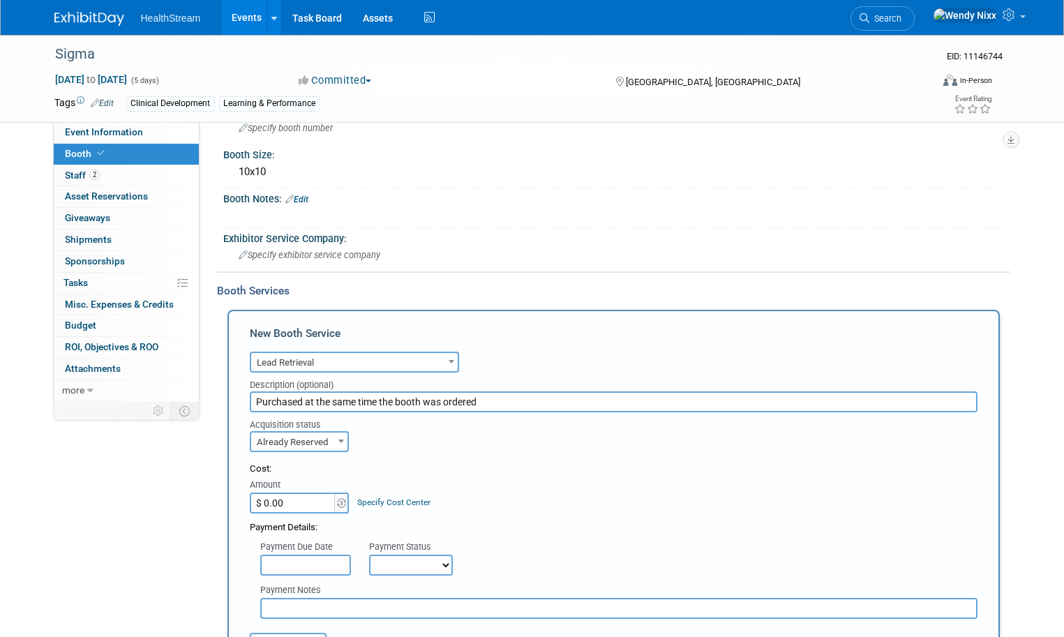
click at [292, 502] on input "$ 0.00" at bounding box center [293, 503] width 87 height 21
type input "$ 875.00"
click at [454, 487] on div "Cost: Amount $ 875.00 Specify Cost Center Cost Center -- Not Specified --" at bounding box center [614, 488] width 728 height 51
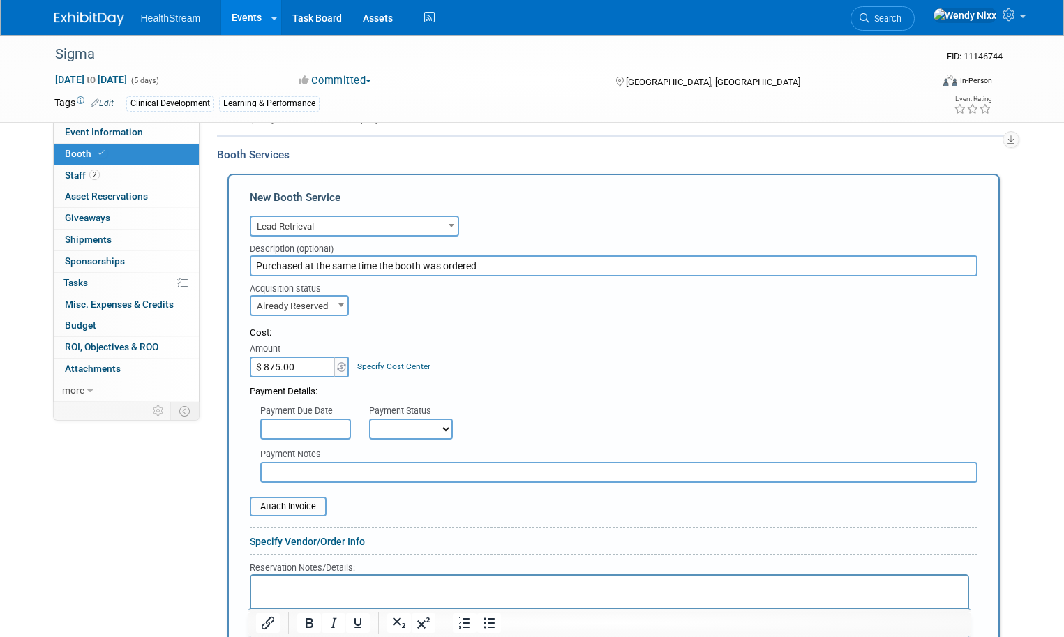
scroll to position [387, 0]
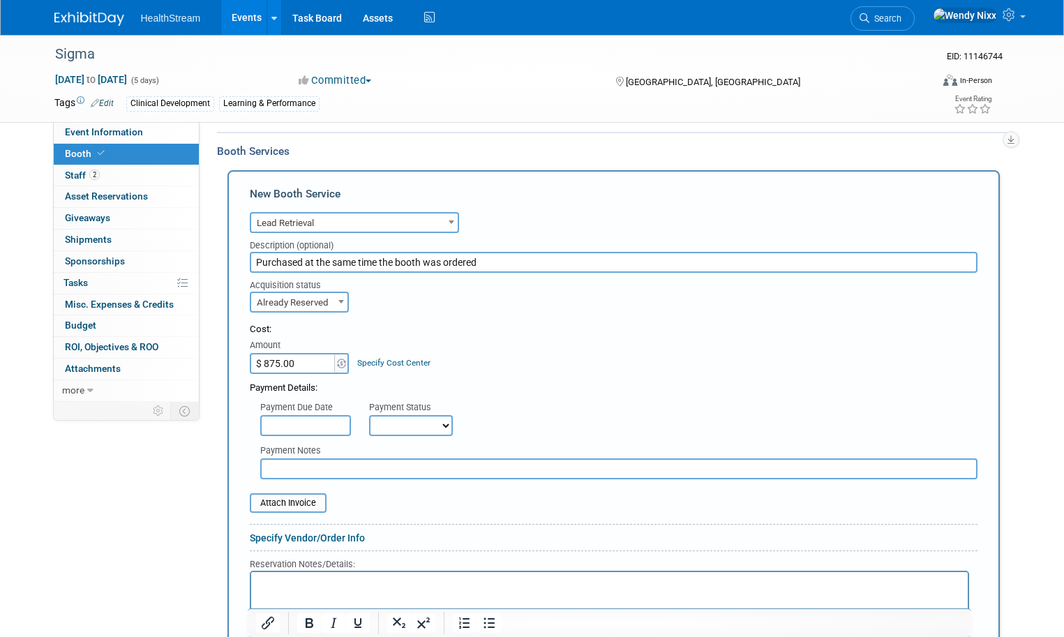
click at [290, 465] on input "text" at bounding box center [618, 468] width 717 height 21
type input "1 lead scanner and 2 licenses"
click at [525, 489] on div "Attach Invoice" at bounding box center [614, 495] width 728 height 33
drag, startPoint x: 399, startPoint y: 468, endPoint x: 264, endPoint y: 490, distance: 136.5
click at [264, 490] on form "Audio / Video Carpet / Flooring Catering / Food / Beverage Floral / Decorative …" at bounding box center [614, 489] width 728 height 560
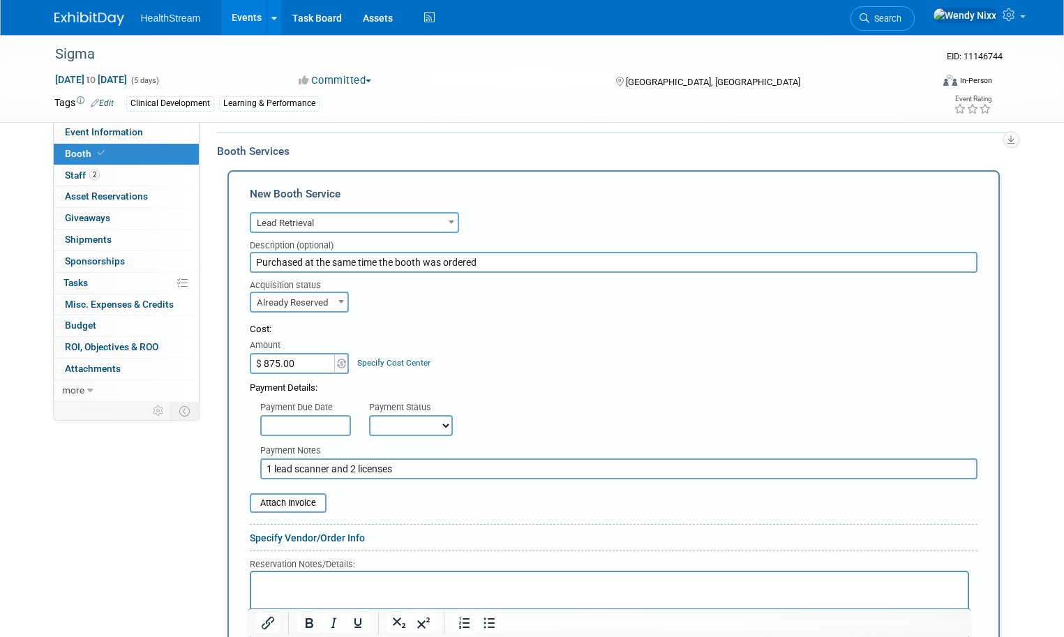
click at [261, 581] on p "Rich Text Area. Press ALT-0 for help." at bounding box center [609, 583] width 701 height 13
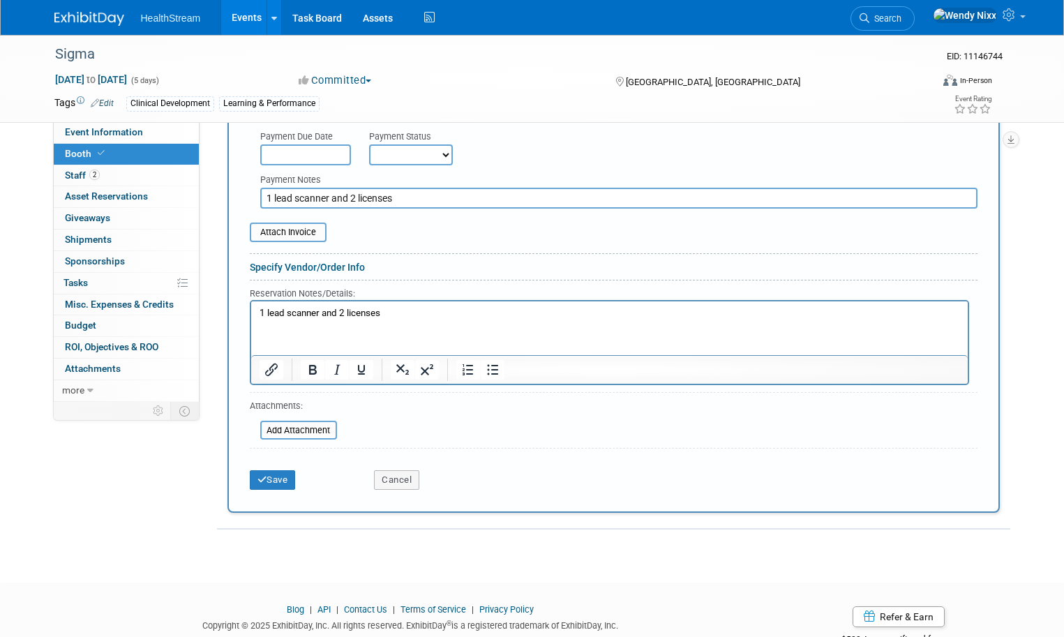
scroll to position [702, 0]
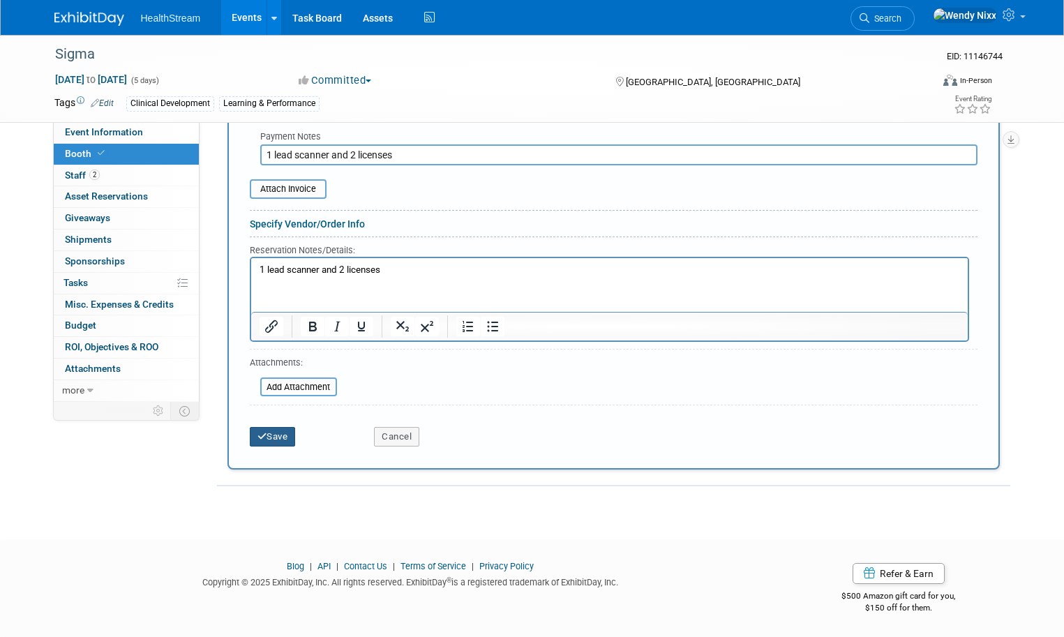
click at [270, 438] on button "Save" at bounding box center [273, 437] width 46 height 20
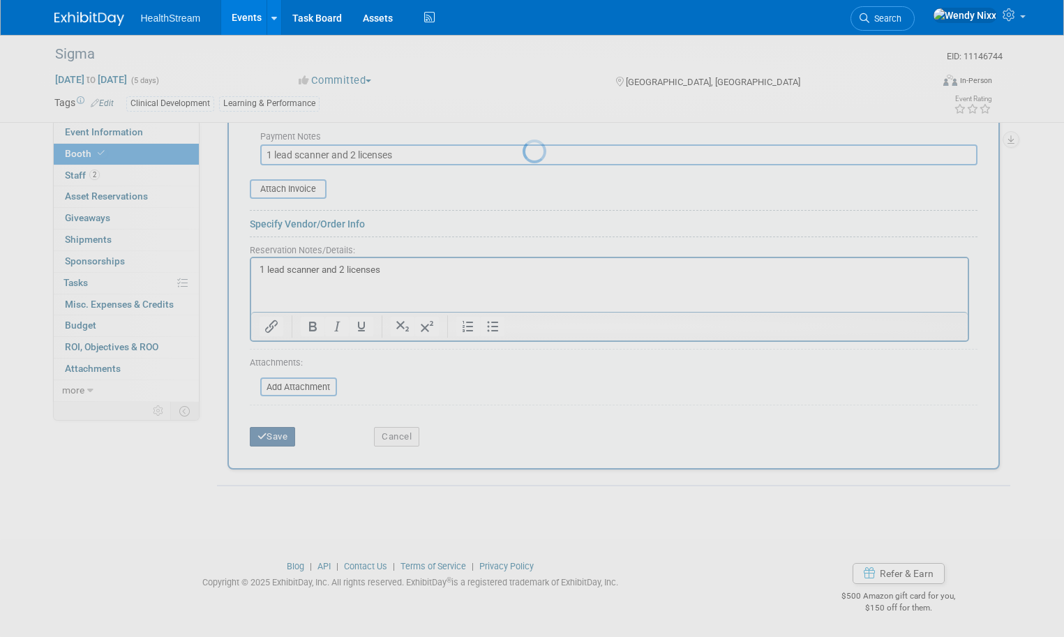
scroll to position [230, 0]
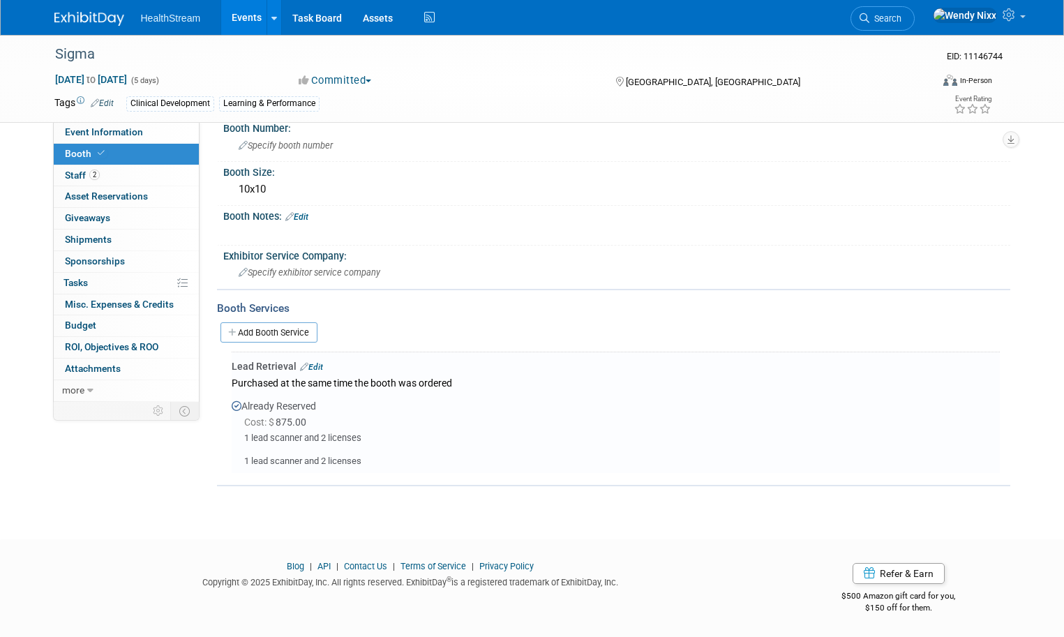
click at [313, 365] on link "Edit" at bounding box center [311, 367] width 23 height 10
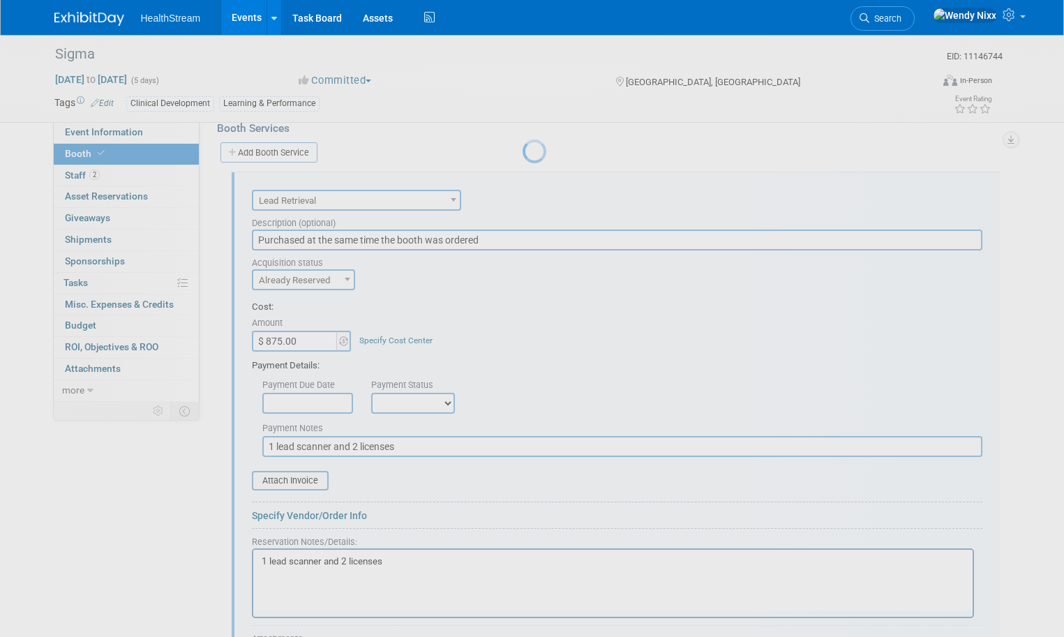
scroll to position [0, 0]
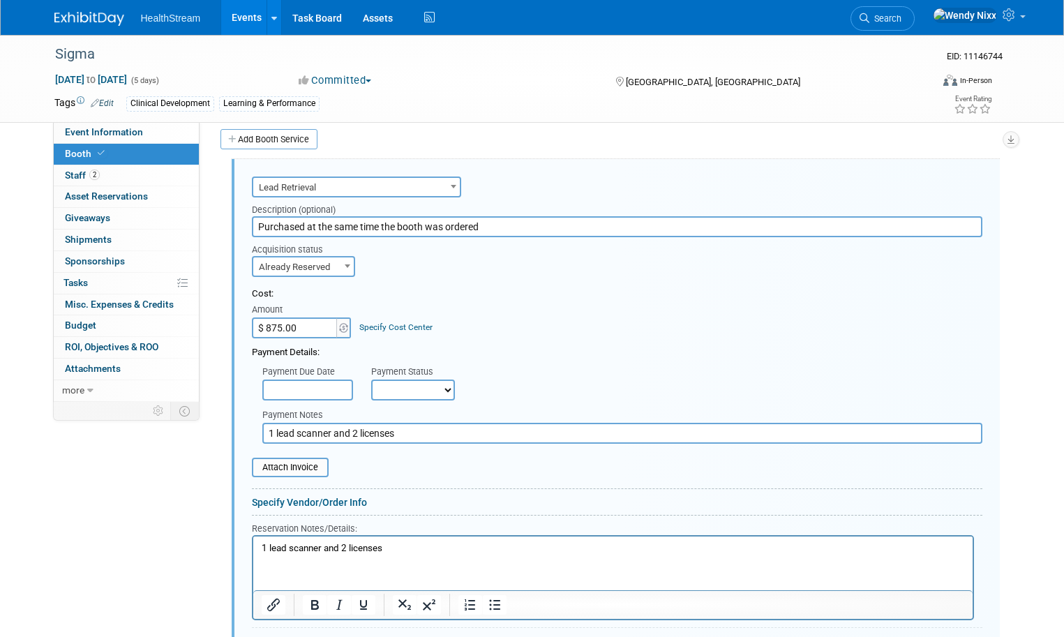
drag, startPoint x: 410, startPoint y: 436, endPoint x: 223, endPoint y: 422, distance: 187.5
click at [227, 422] on div "Audio / Video Carpet / Flooring Catering / Food / Beverage Floral / Decorative …" at bounding box center [613, 452] width 773 height 589
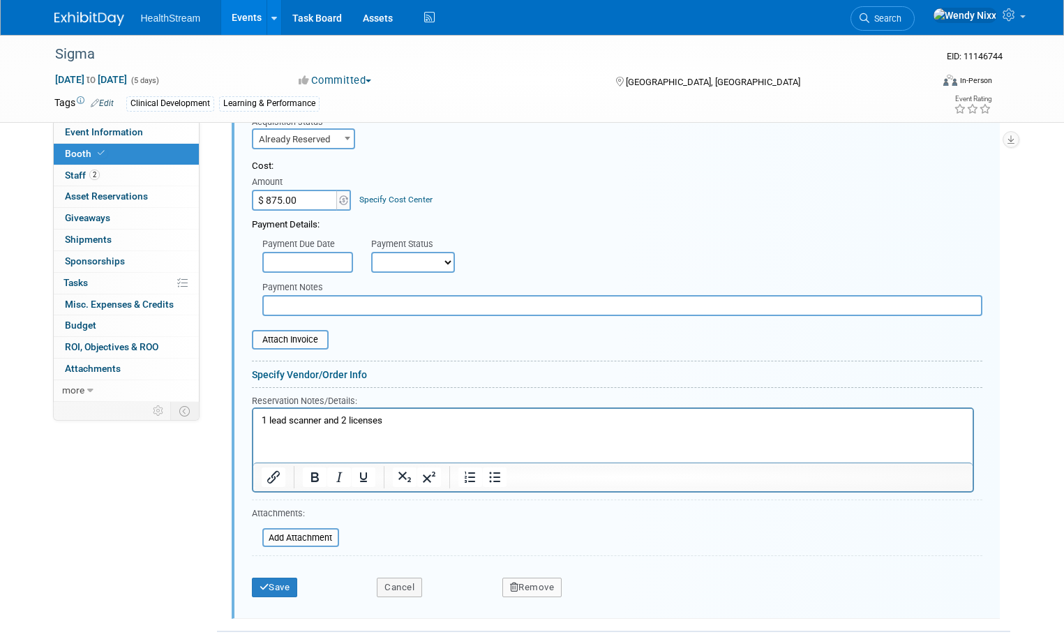
scroll to position [563, 0]
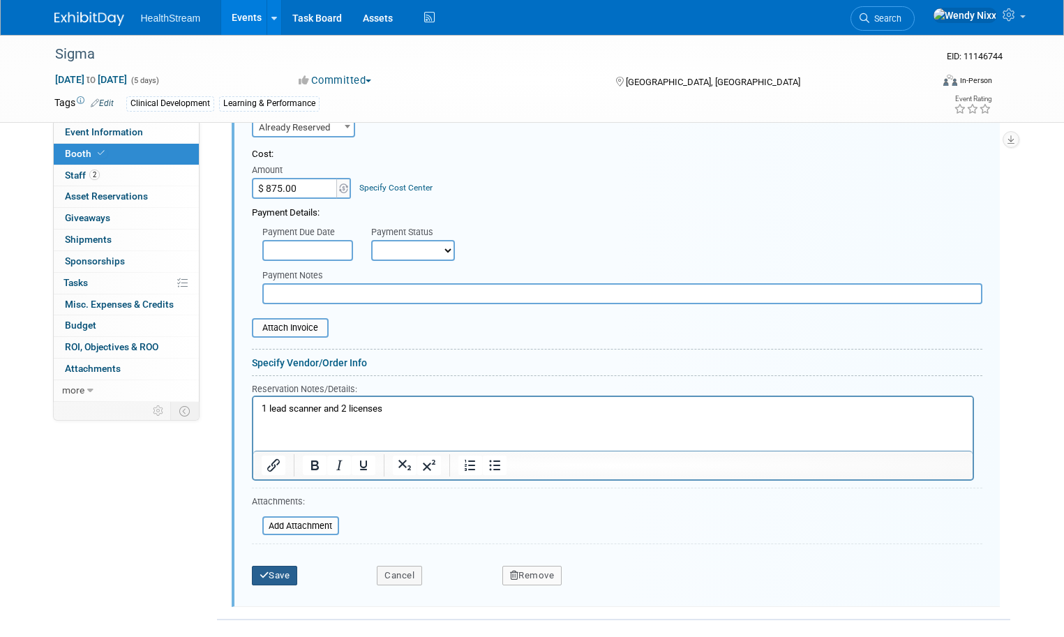
click at [274, 576] on button "Save" at bounding box center [275, 576] width 46 height 20
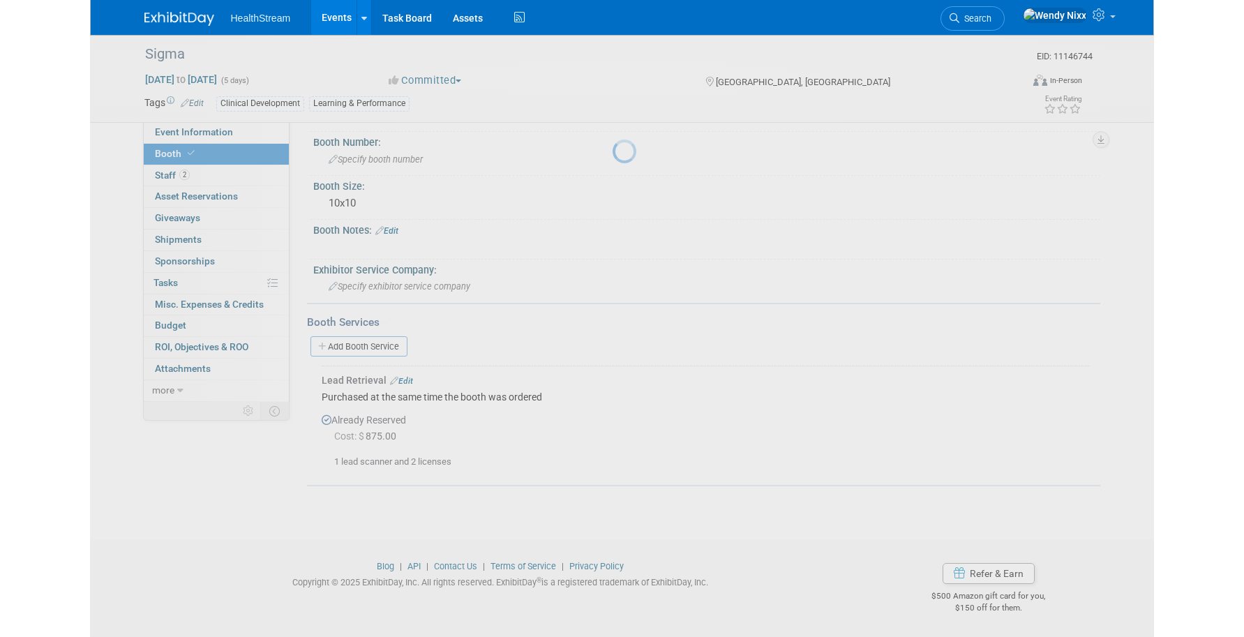
scroll to position [216, 0]
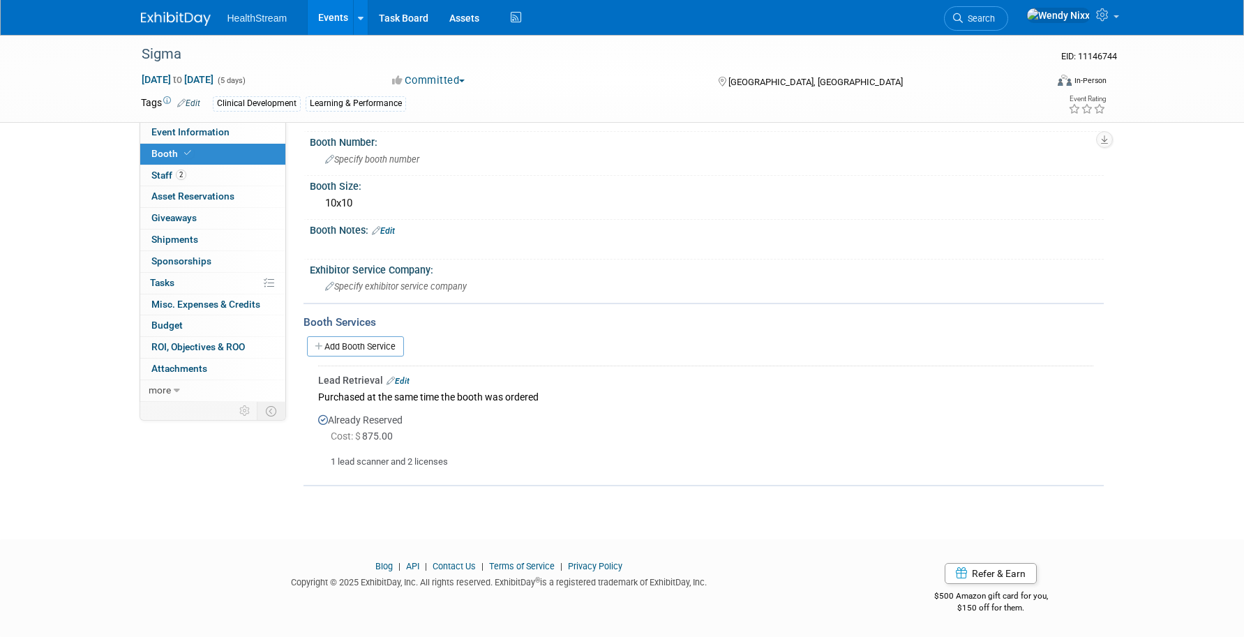
click at [336, 19] on link "Events" at bounding box center [333, 17] width 51 height 35
